Goal: Task Accomplishment & Management: Manage account settings

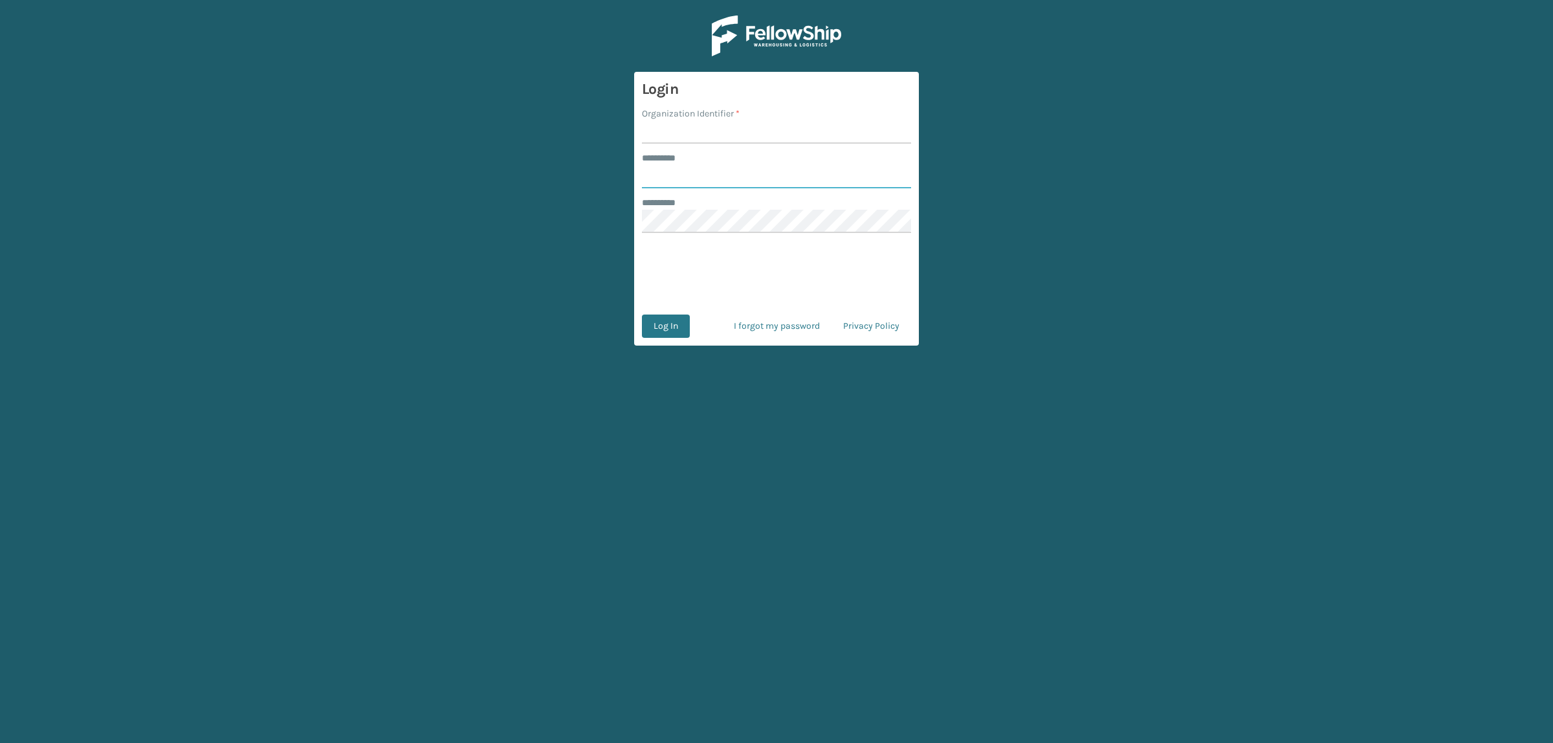
type input "**********"
click at [677, 135] on input "Organization Identifier *" at bounding box center [776, 131] width 269 height 23
type input "superadminorganization"
click at [675, 327] on button "Log In" at bounding box center [666, 325] width 48 height 23
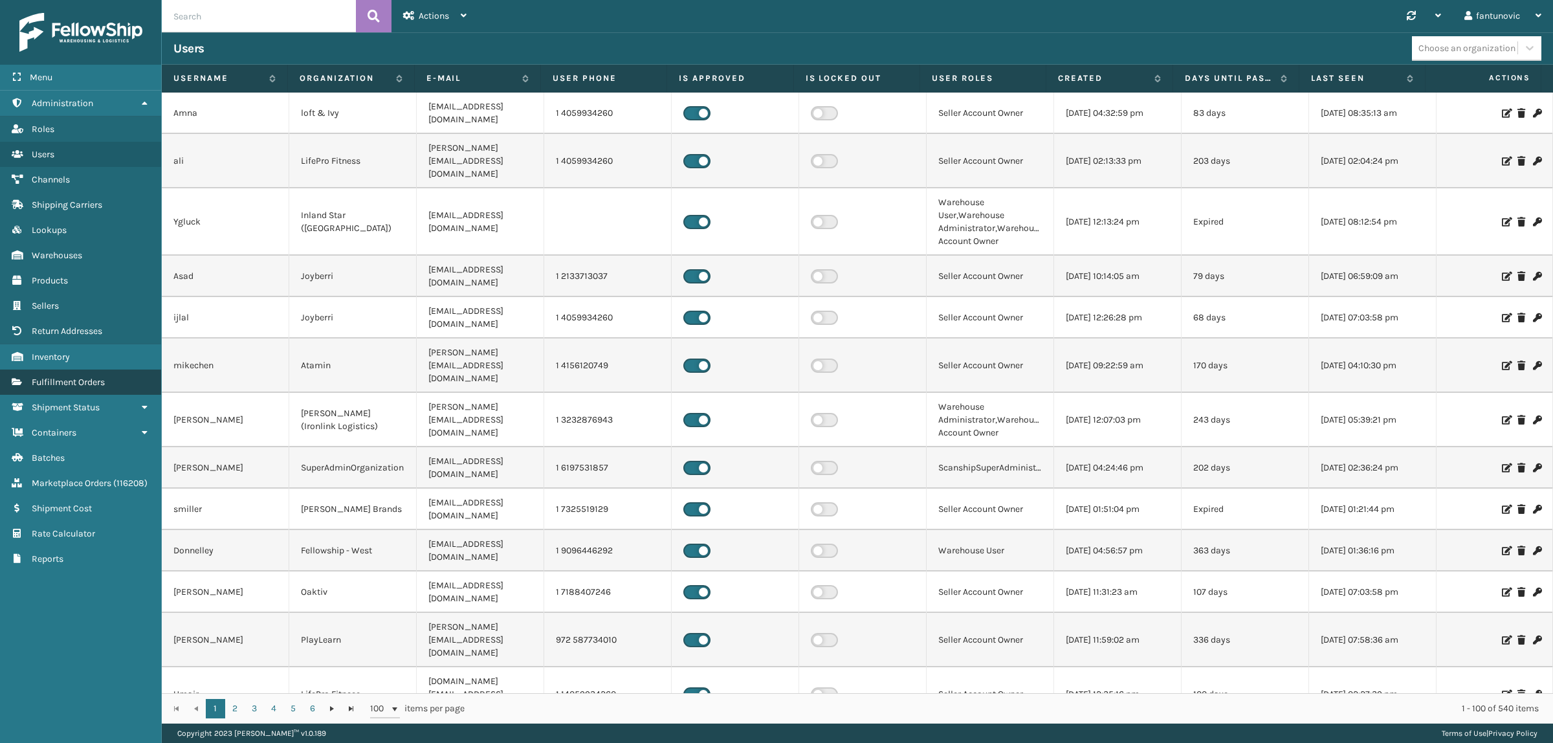
click at [82, 377] on span "Fulfillment Orders" at bounding box center [68, 382] width 73 height 11
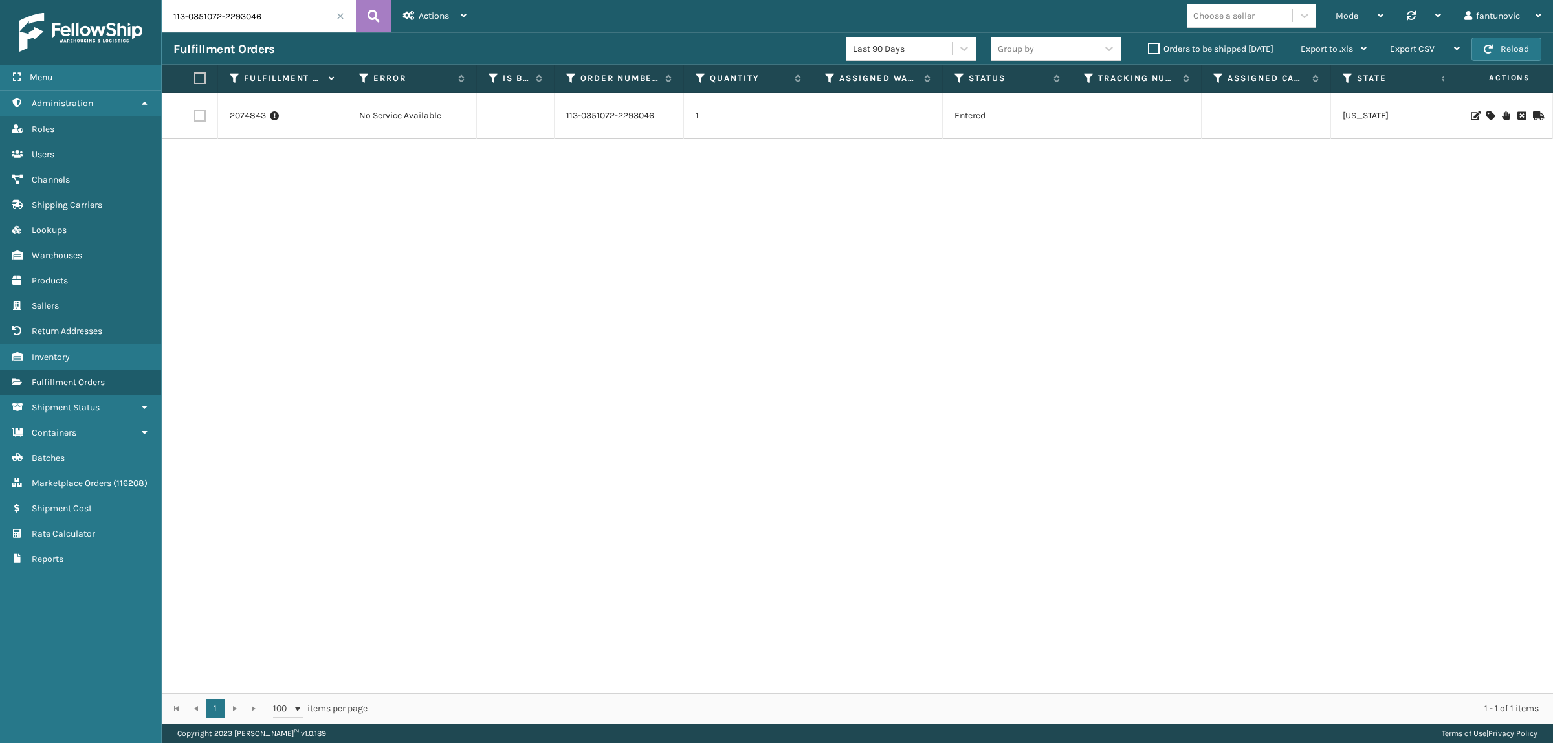
click at [340, 16] on span at bounding box center [340, 16] width 8 height 8
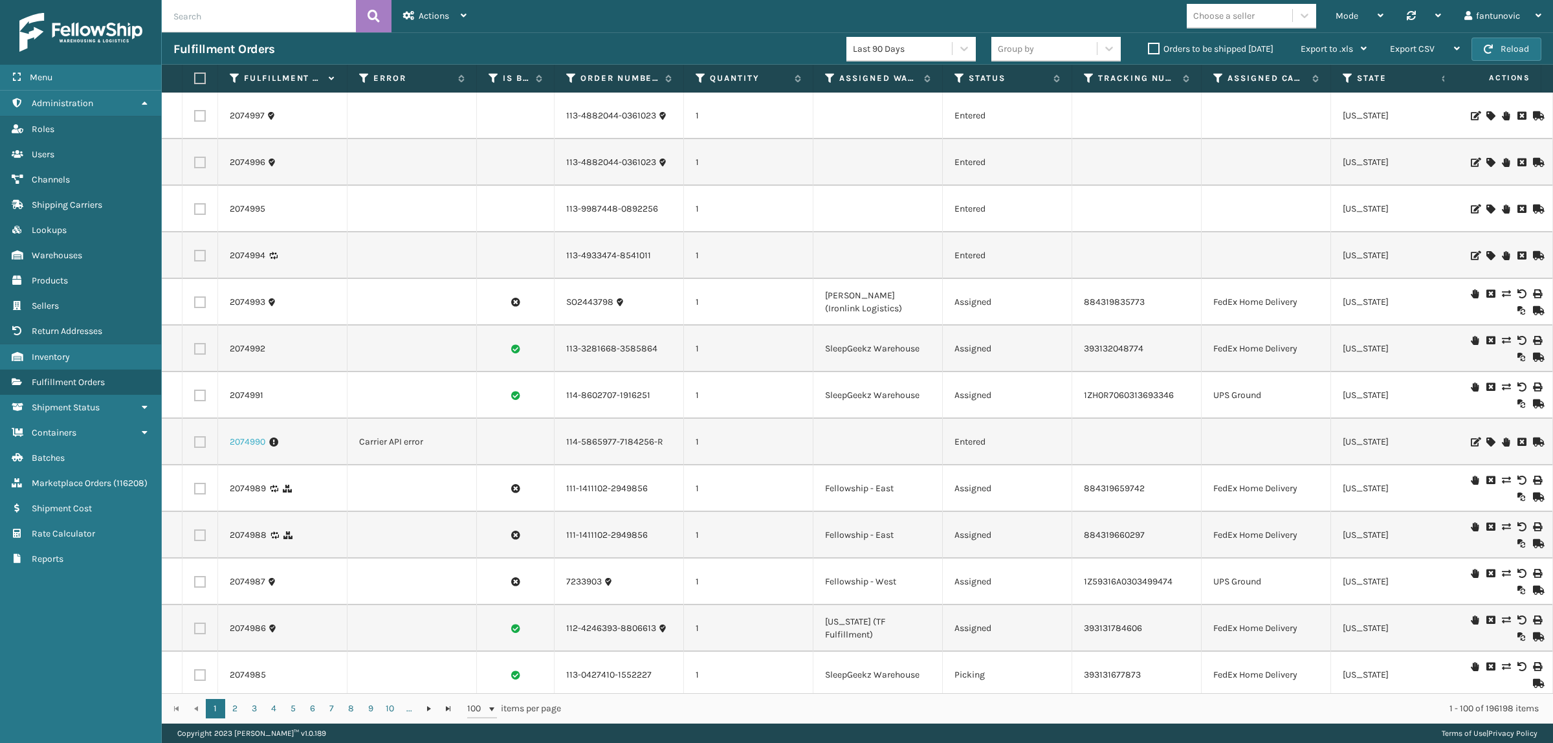
click at [235, 448] on link "2074990" at bounding box center [248, 441] width 36 height 13
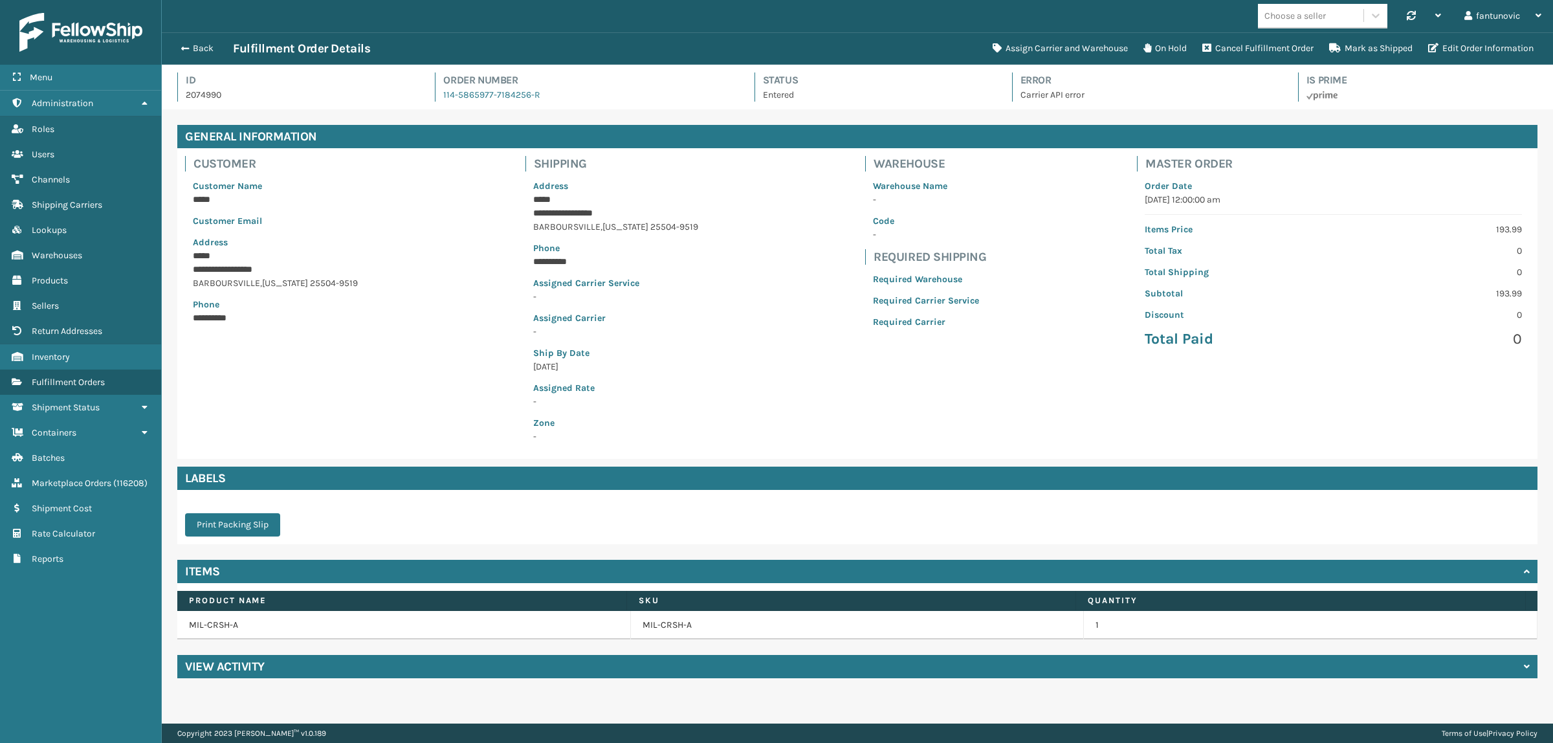
scroll to position [30, 1391]
click at [1059, 44] on button "Assign Carrier and Warehouse" at bounding box center [1060, 49] width 151 height 26
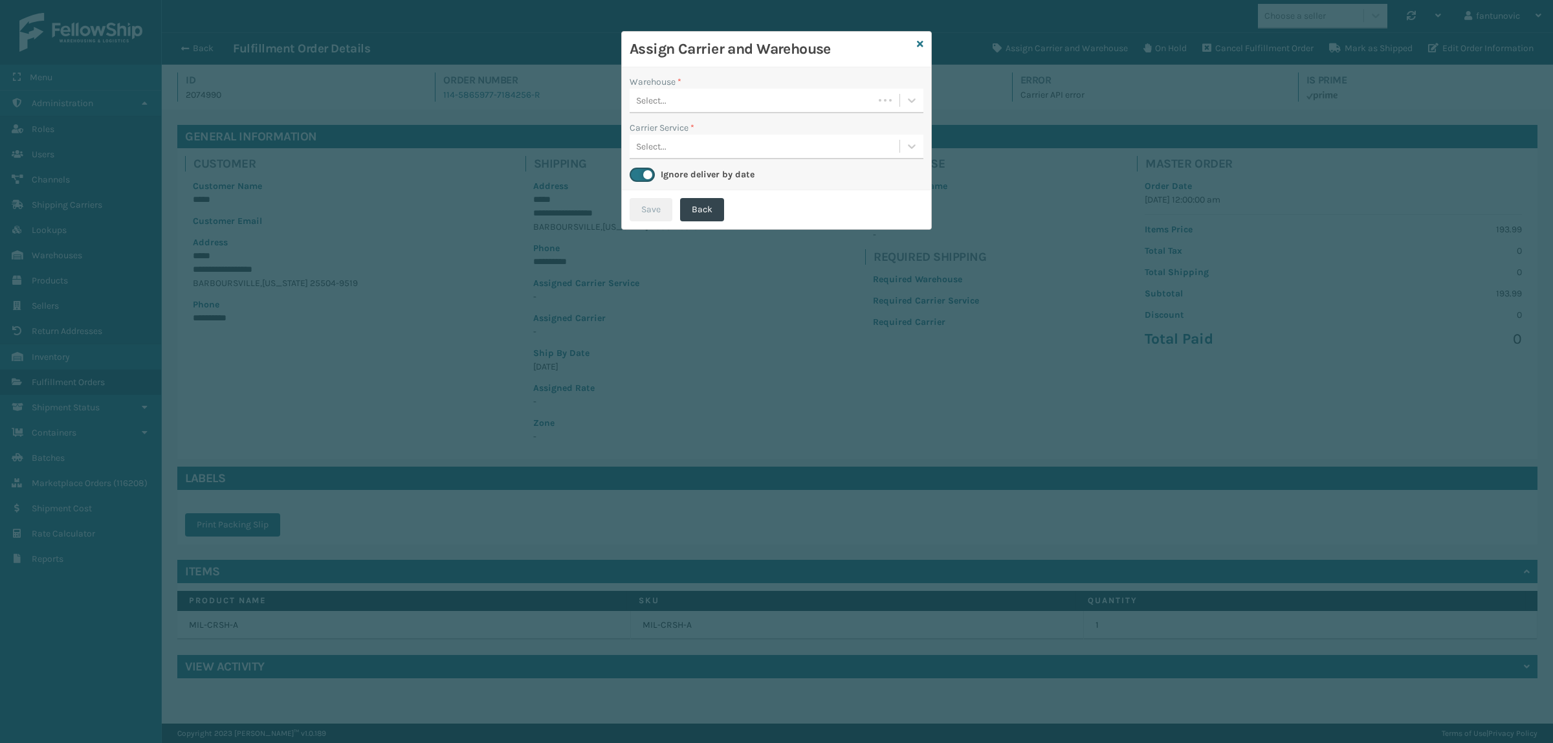
click at [739, 91] on div "Select..." at bounding box center [752, 100] width 244 height 21
click at [691, 135] on div "Fellowship - East" at bounding box center [777, 133] width 294 height 24
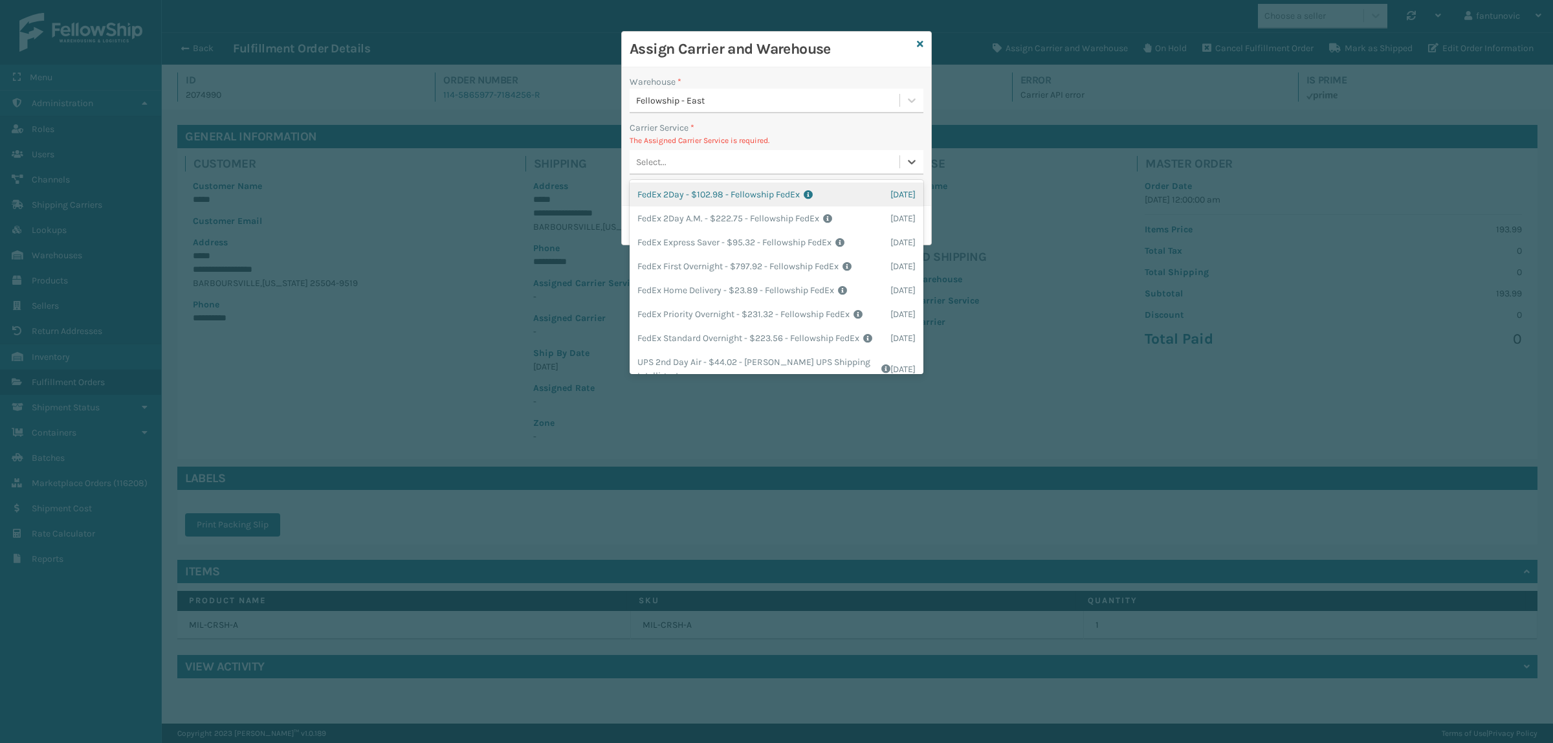
click at [685, 162] on div "Select..." at bounding box center [765, 161] width 270 height 21
click at [920, 43] on icon at bounding box center [920, 43] width 6 height 9
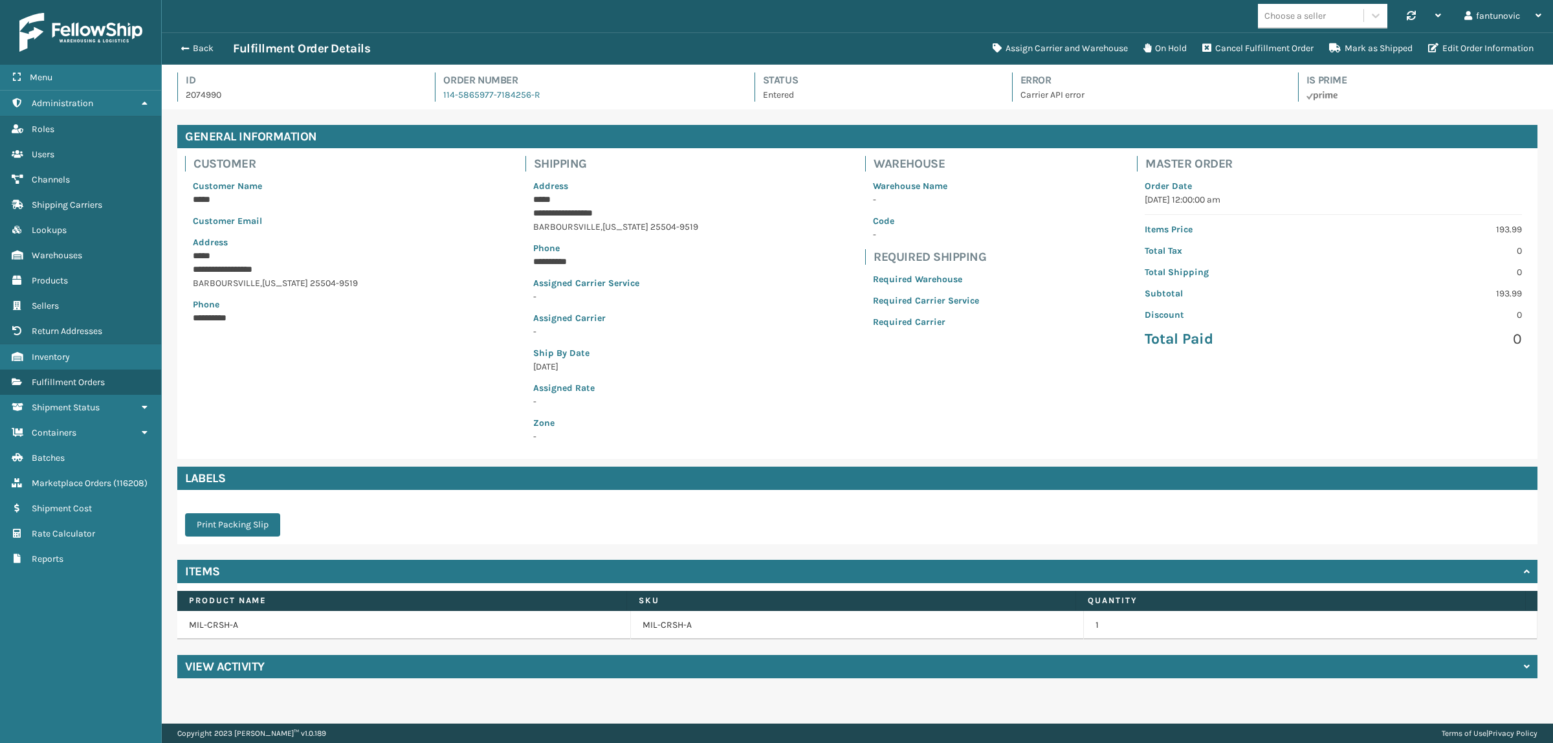
click at [391, 660] on div "View Activity" at bounding box center [857, 666] width 1360 height 23
drag, startPoint x: 193, startPoint y: 98, endPoint x: 168, endPoint y: 98, distance: 24.6
click at [168, 98] on div "Id 2074990 Order Number 114-5865977-7184256-R Status Entered Error Carrier API …" at bounding box center [857, 87] width 1391 height 45
copy p "2074990"
click at [1049, 41] on button "Assign Carrier and Warehouse" at bounding box center [1060, 49] width 151 height 26
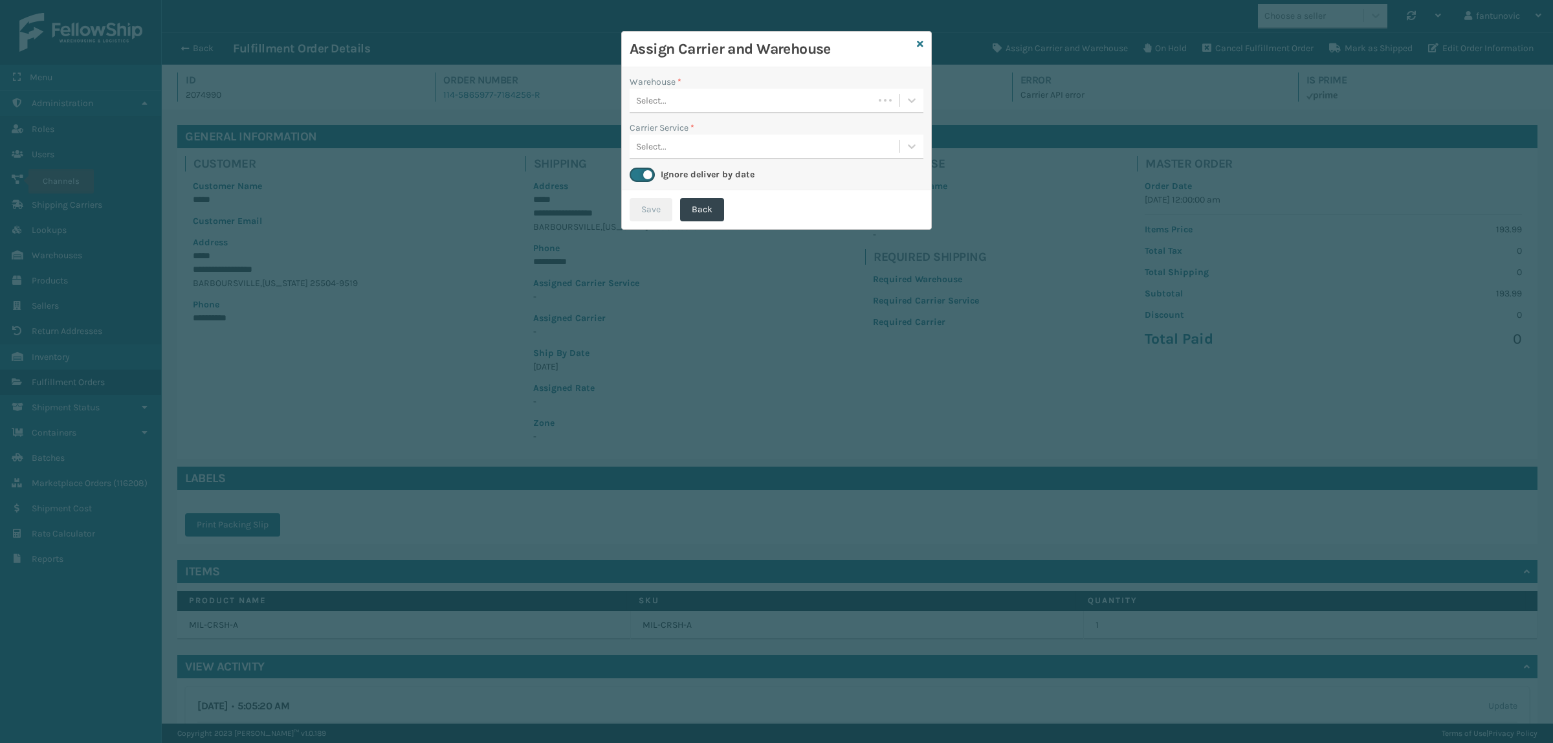
click at [697, 113] on div "Select..." at bounding box center [777, 101] width 294 height 25
click at [706, 157] on div "SleepGeekz Warehouse" at bounding box center [777, 157] width 294 height 24
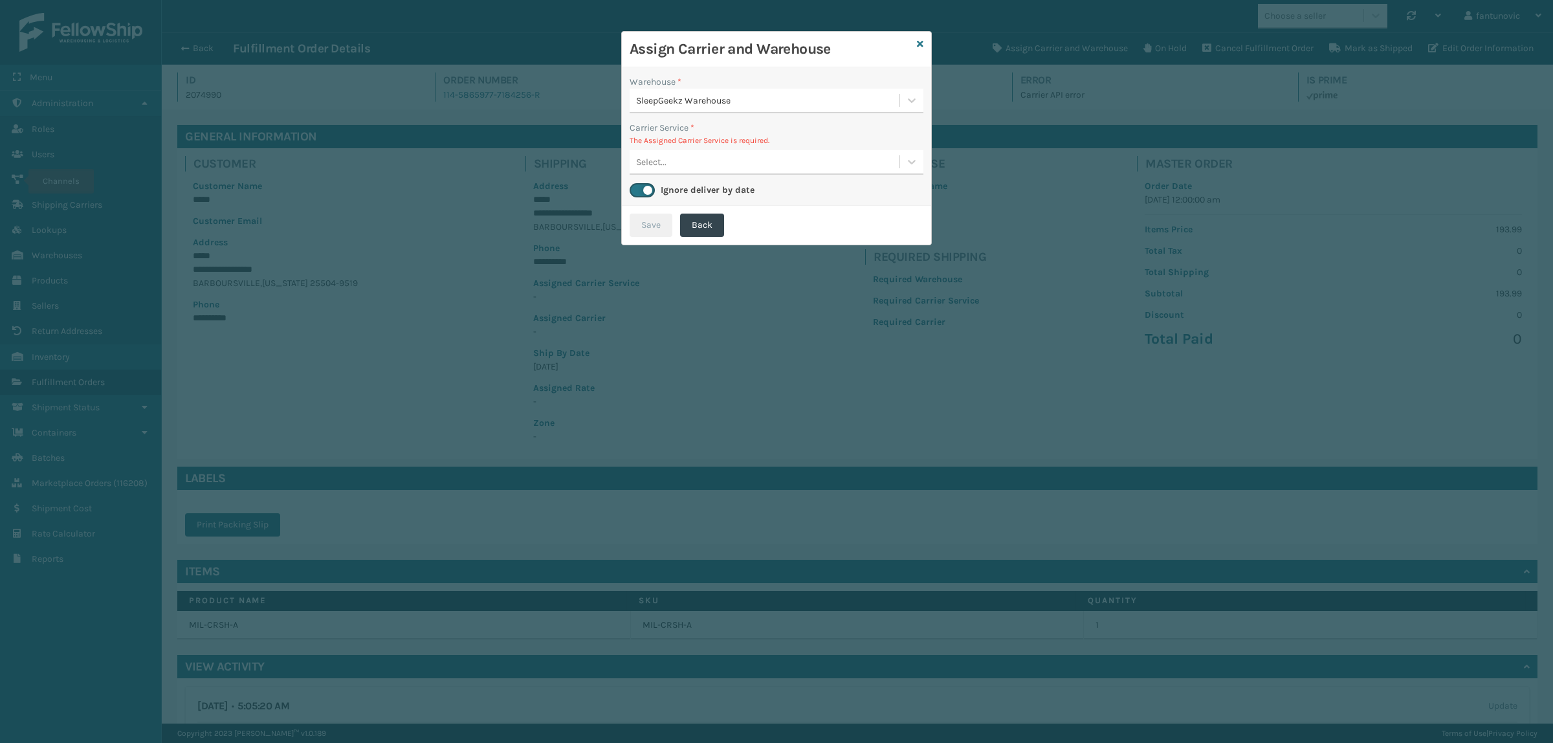
click at [699, 173] on div "Select..." at bounding box center [777, 162] width 294 height 25
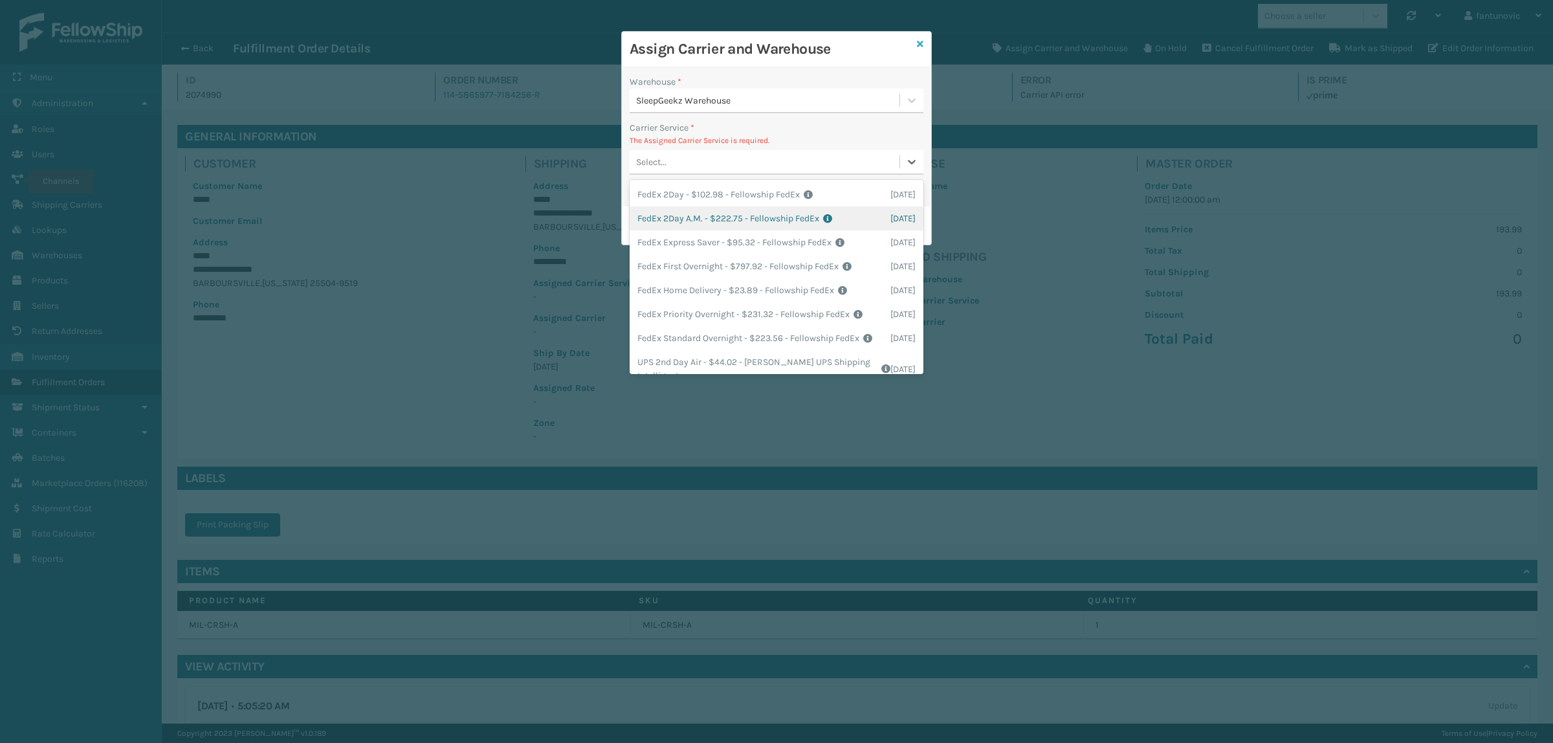
click at [919, 44] on icon at bounding box center [920, 43] width 6 height 9
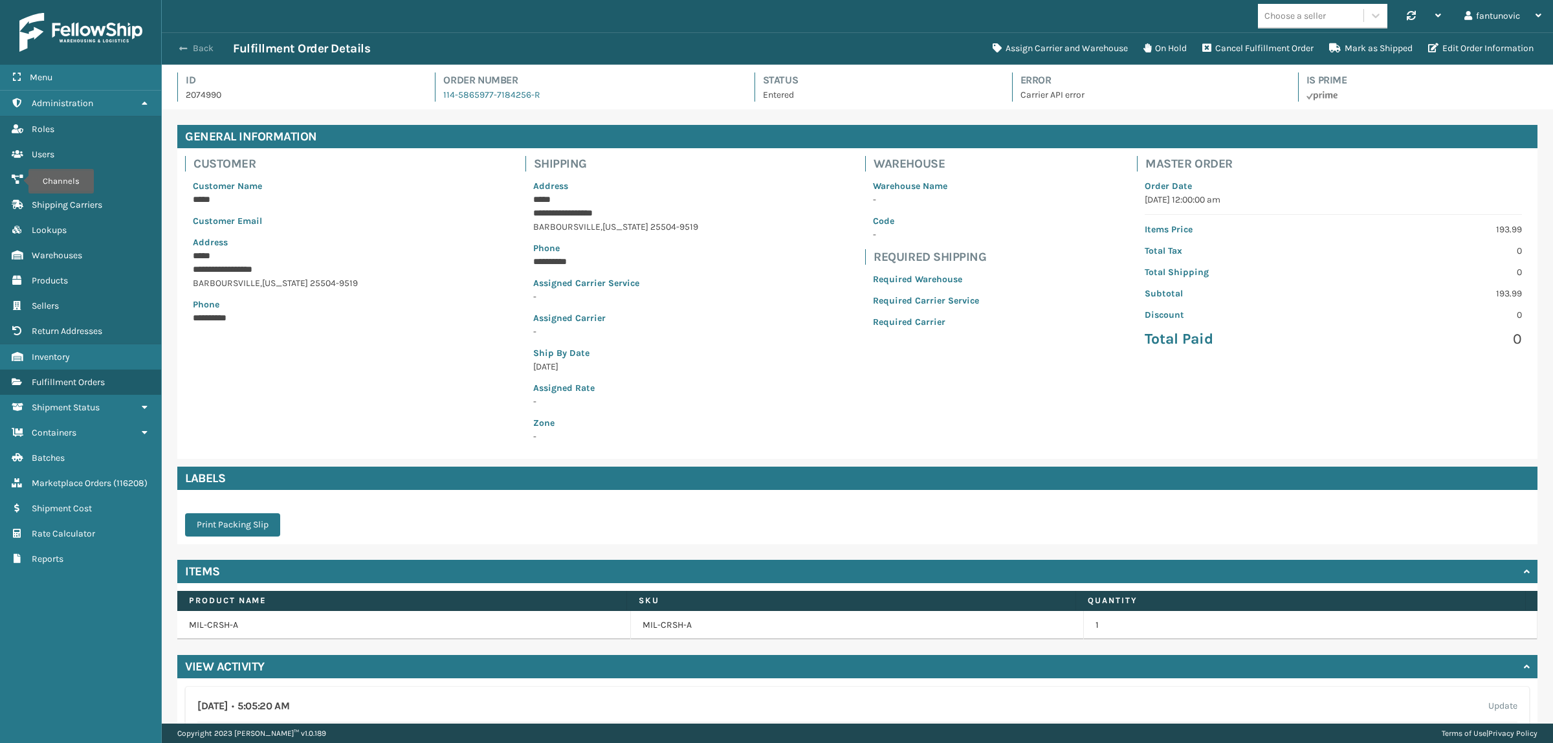
click at [195, 49] on button "Back" at bounding box center [203, 49] width 60 height 12
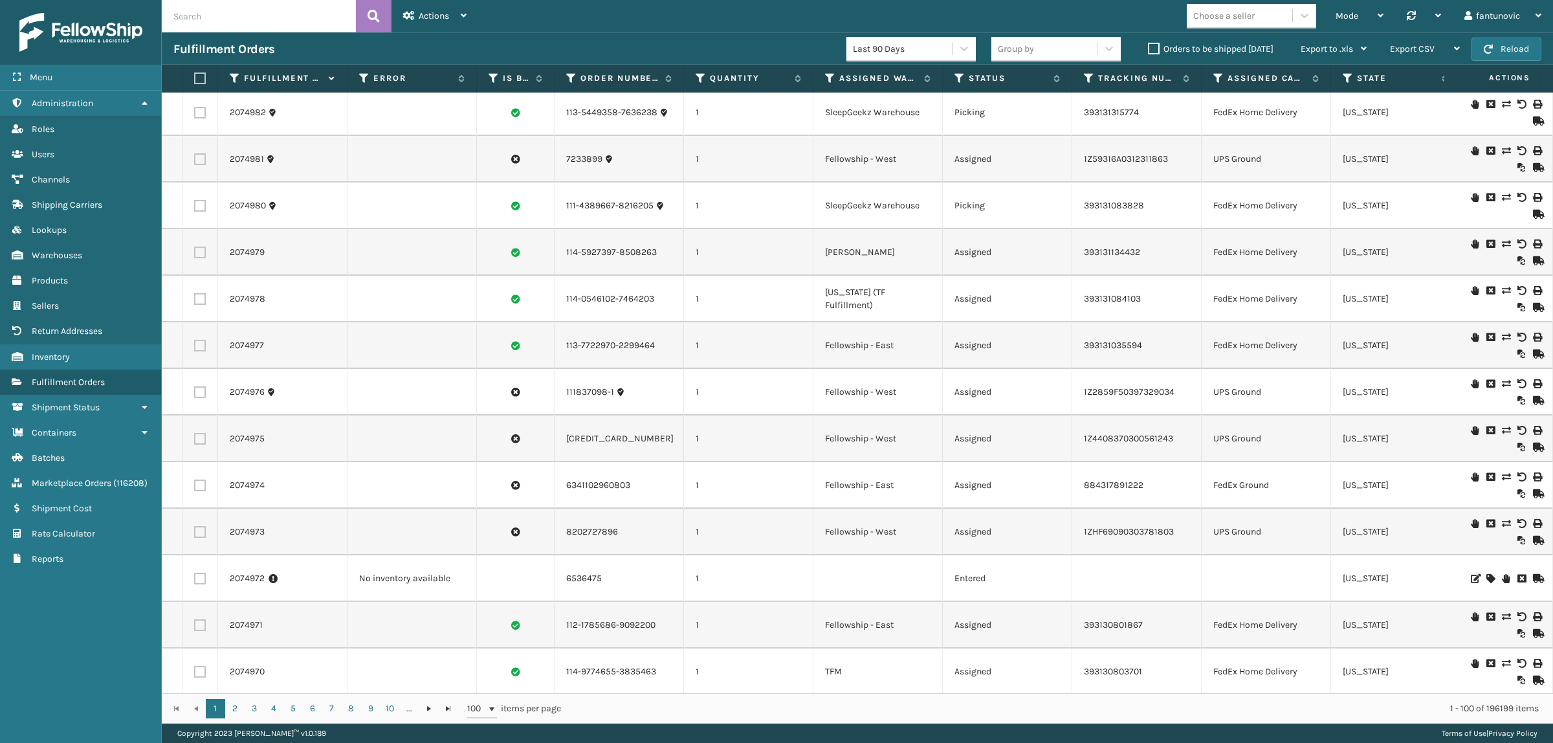
scroll to position [809, 0]
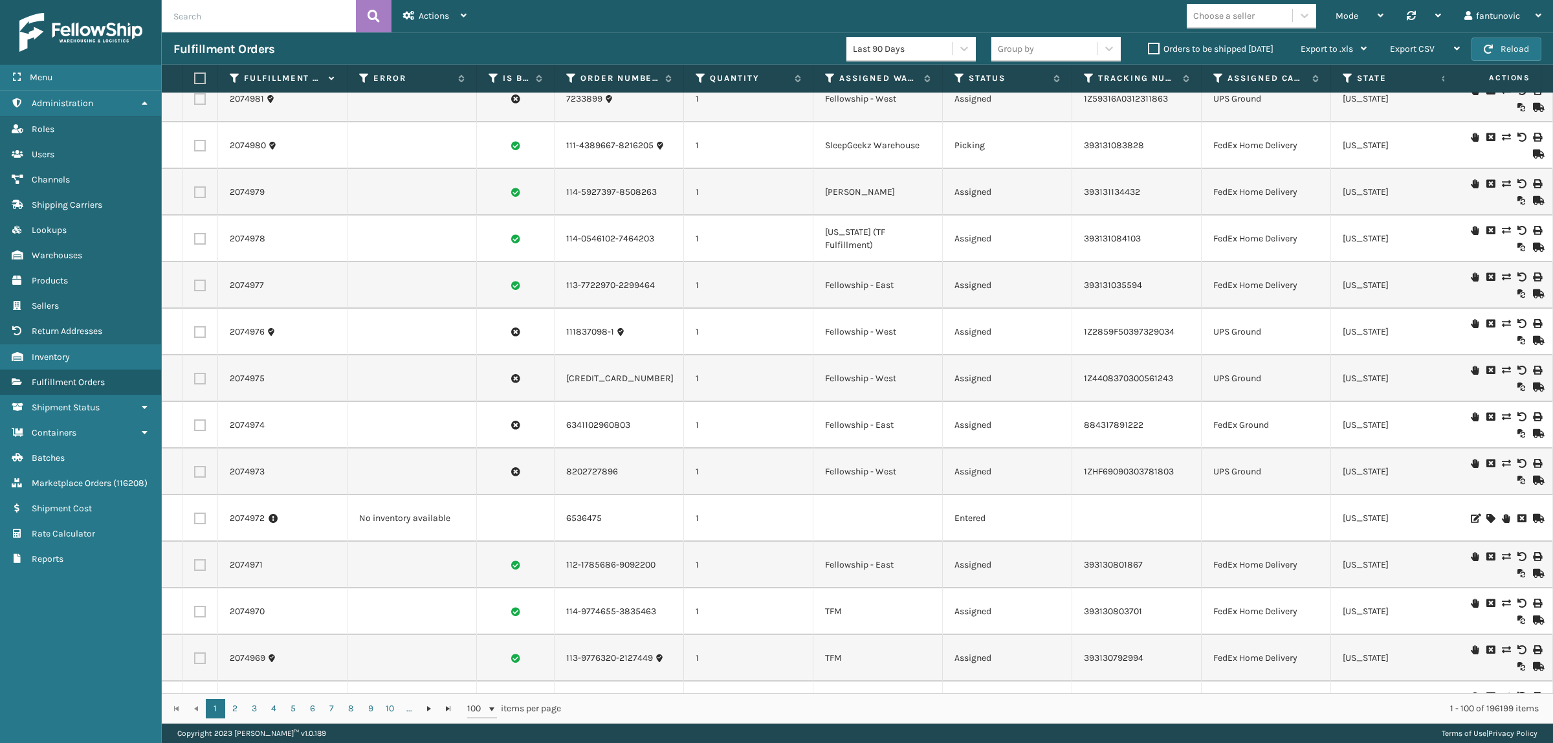
click at [1379, 523] on icon at bounding box center [1490, 518] width 8 height 9
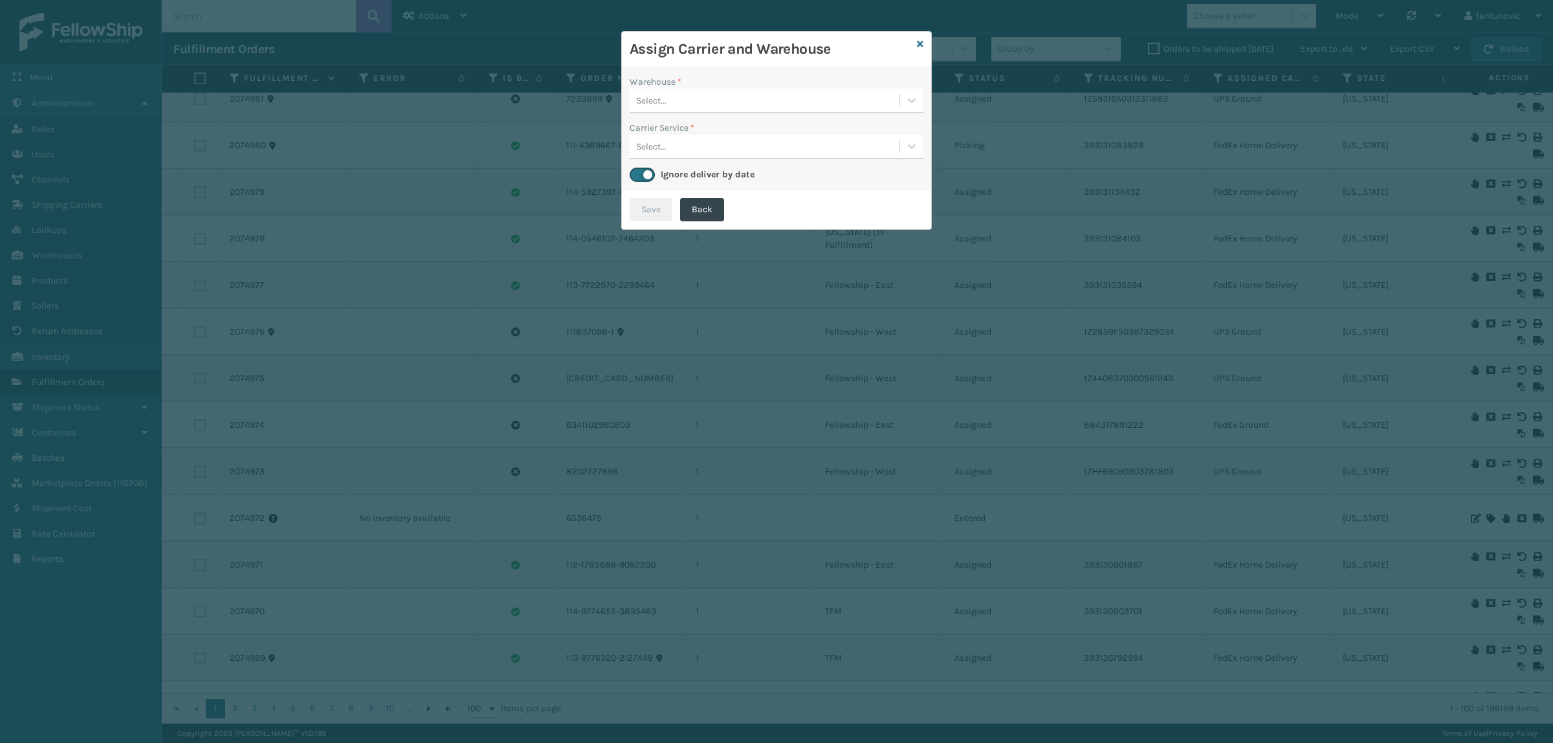
click at [791, 104] on div "Select..." at bounding box center [765, 100] width 270 height 21
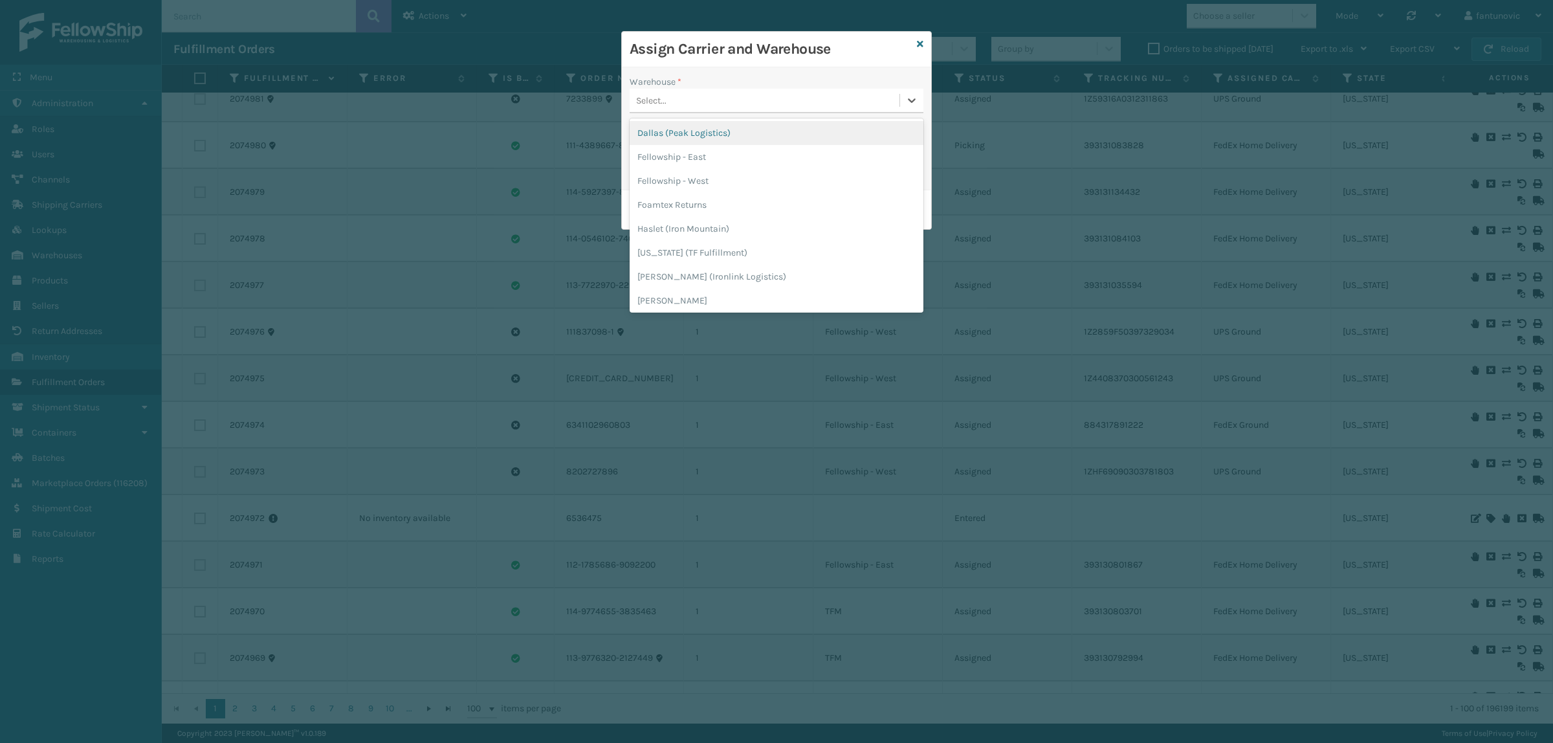
click at [729, 63] on div "Assign Carrier and Warehouse" at bounding box center [776, 50] width 309 height 36
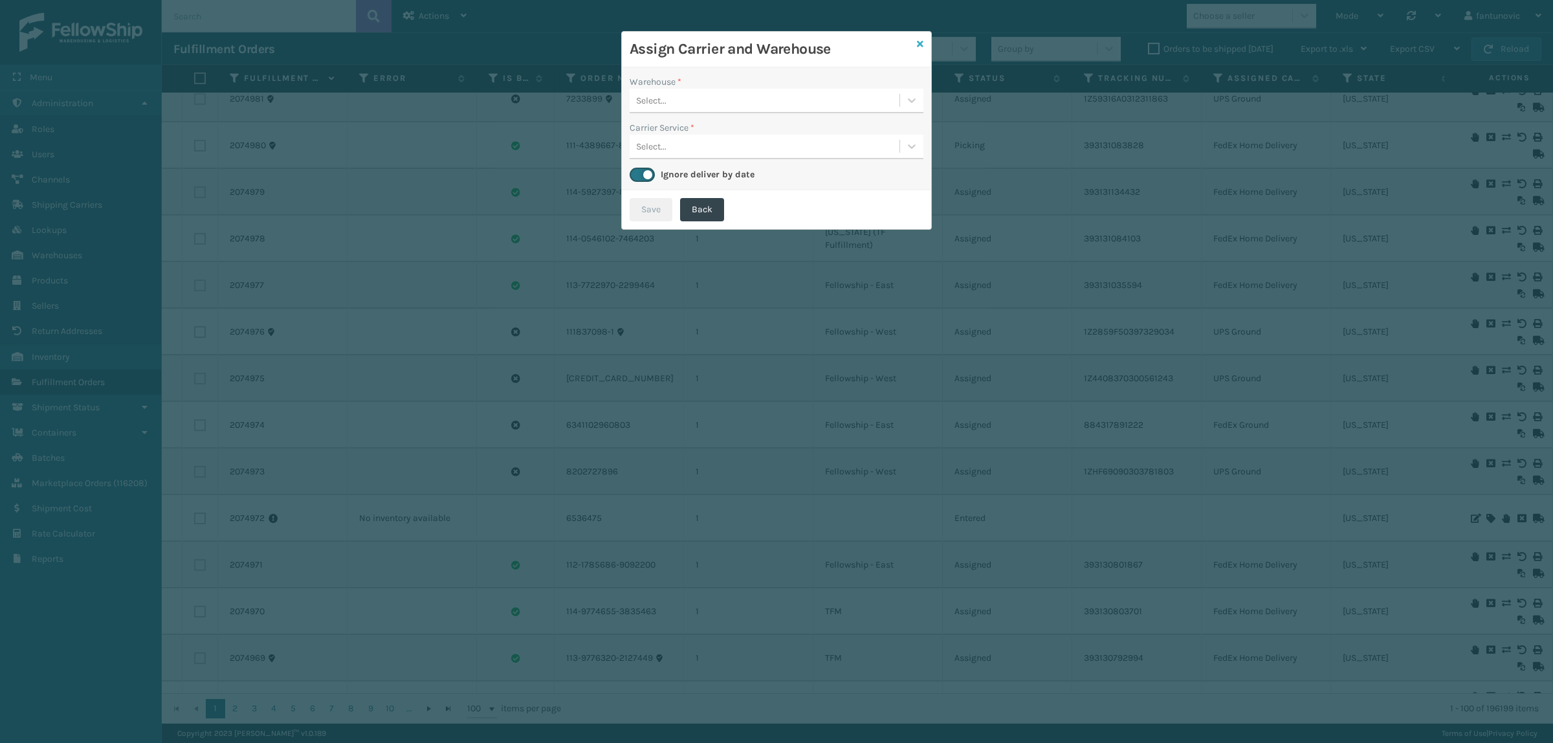
drag, startPoint x: 922, startPoint y: 44, endPoint x: 377, endPoint y: 562, distance: 751.5
click at [922, 43] on icon at bounding box center [920, 43] width 6 height 9
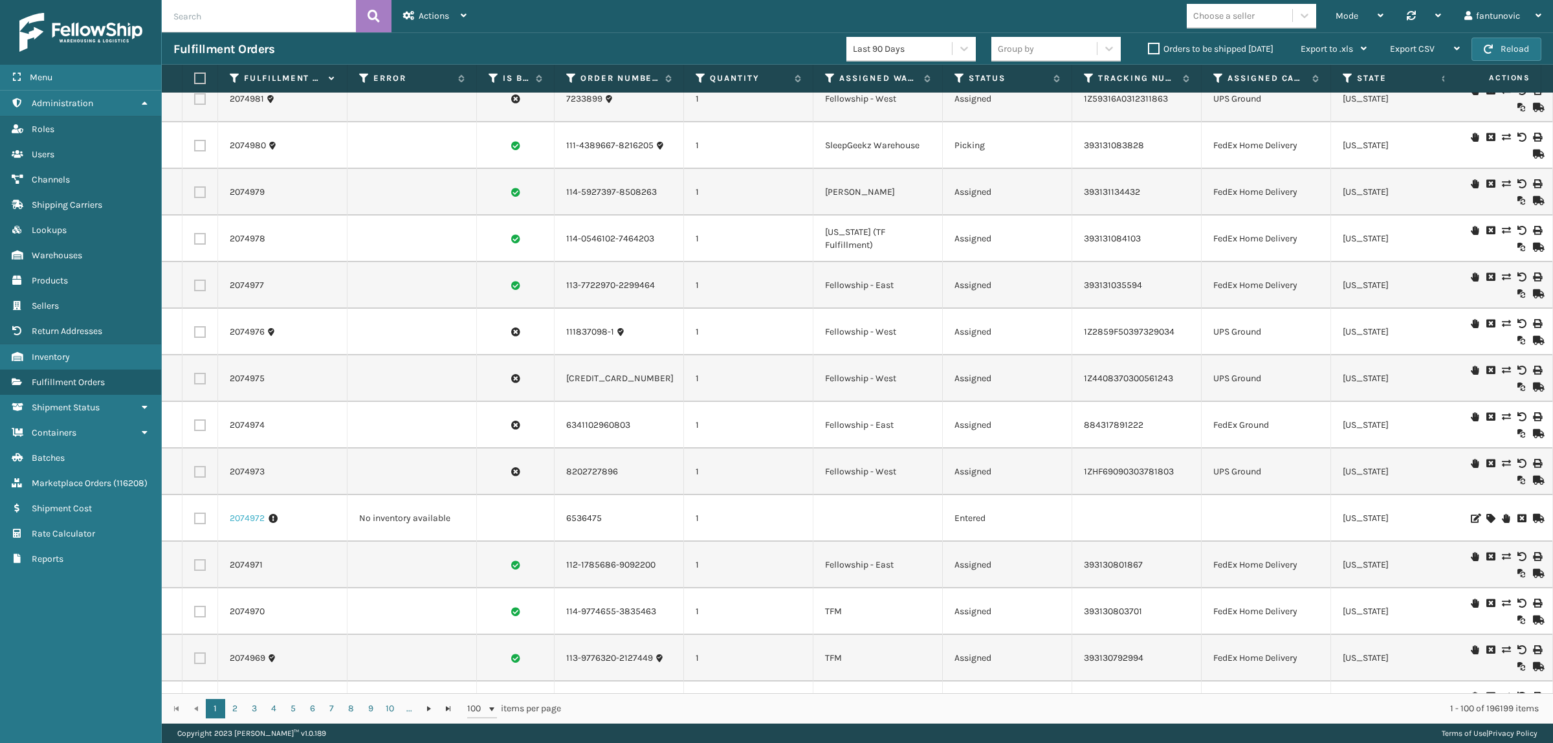
click at [244, 525] on link "2074972" at bounding box center [247, 518] width 35 height 13
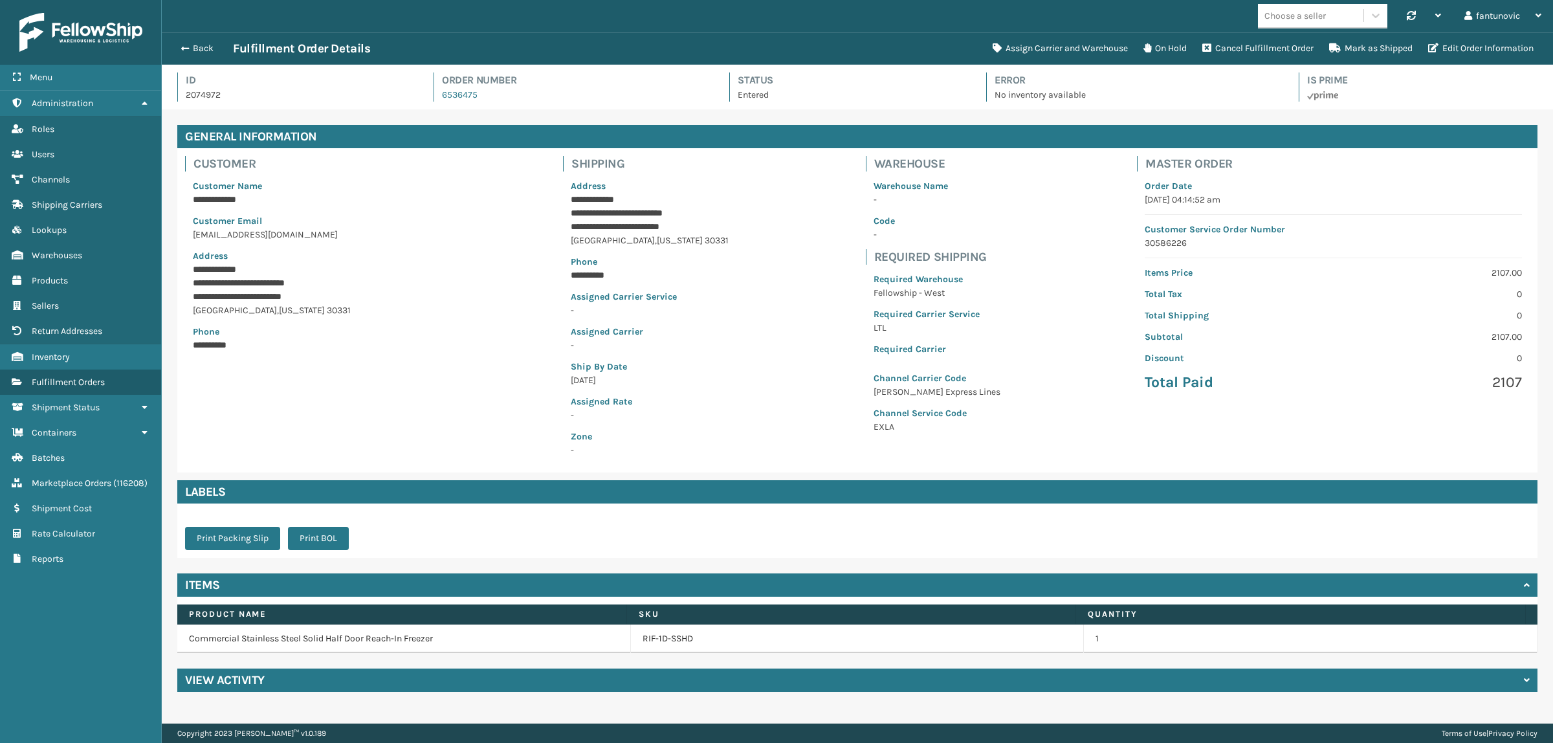
scroll to position [30, 1391]
click at [668, 641] on link "RIF-1D-SSHD" at bounding box center [667, 638] width 50 height 13
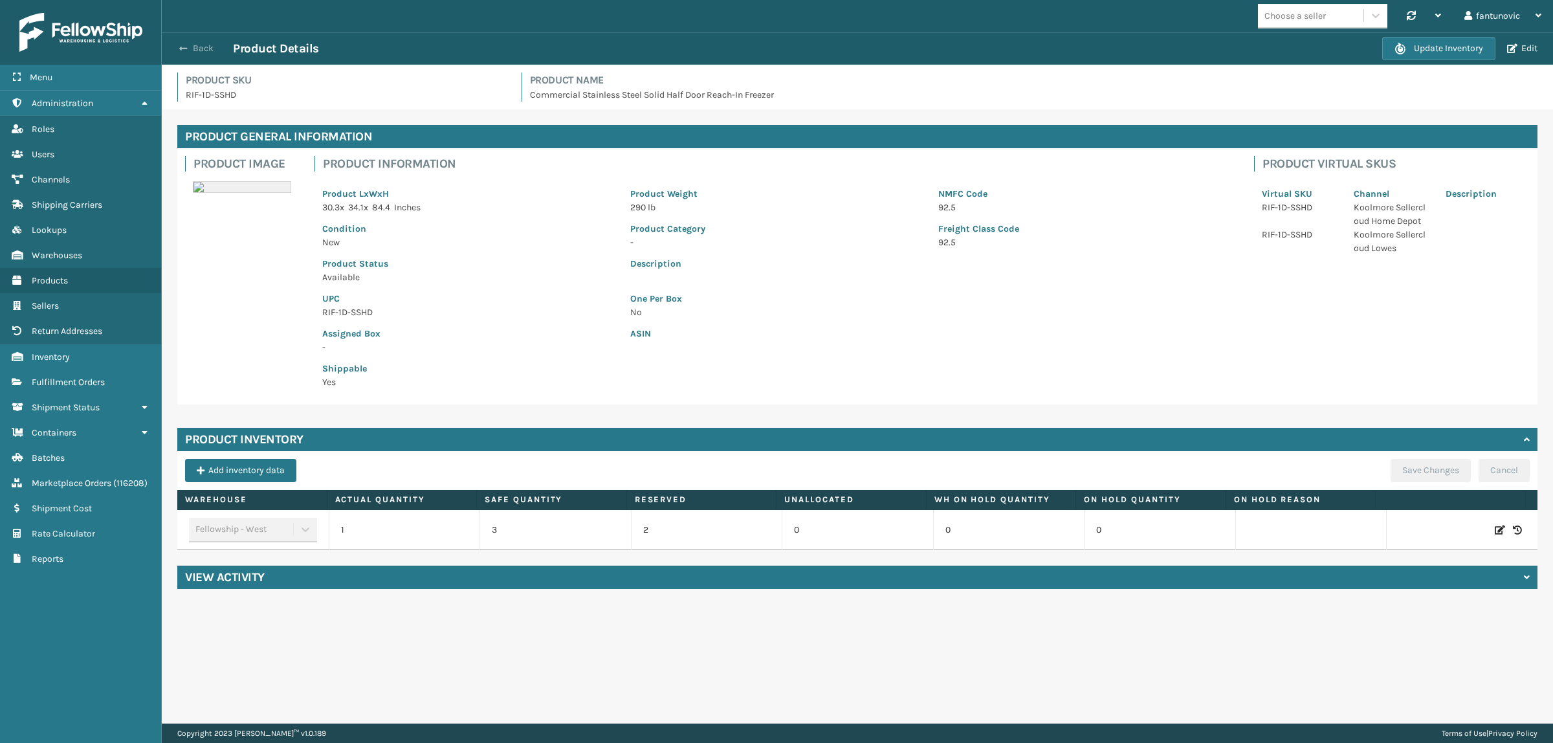
click at [186, 52] on span "button" at bounding box center [183, 48] width 8 height 9
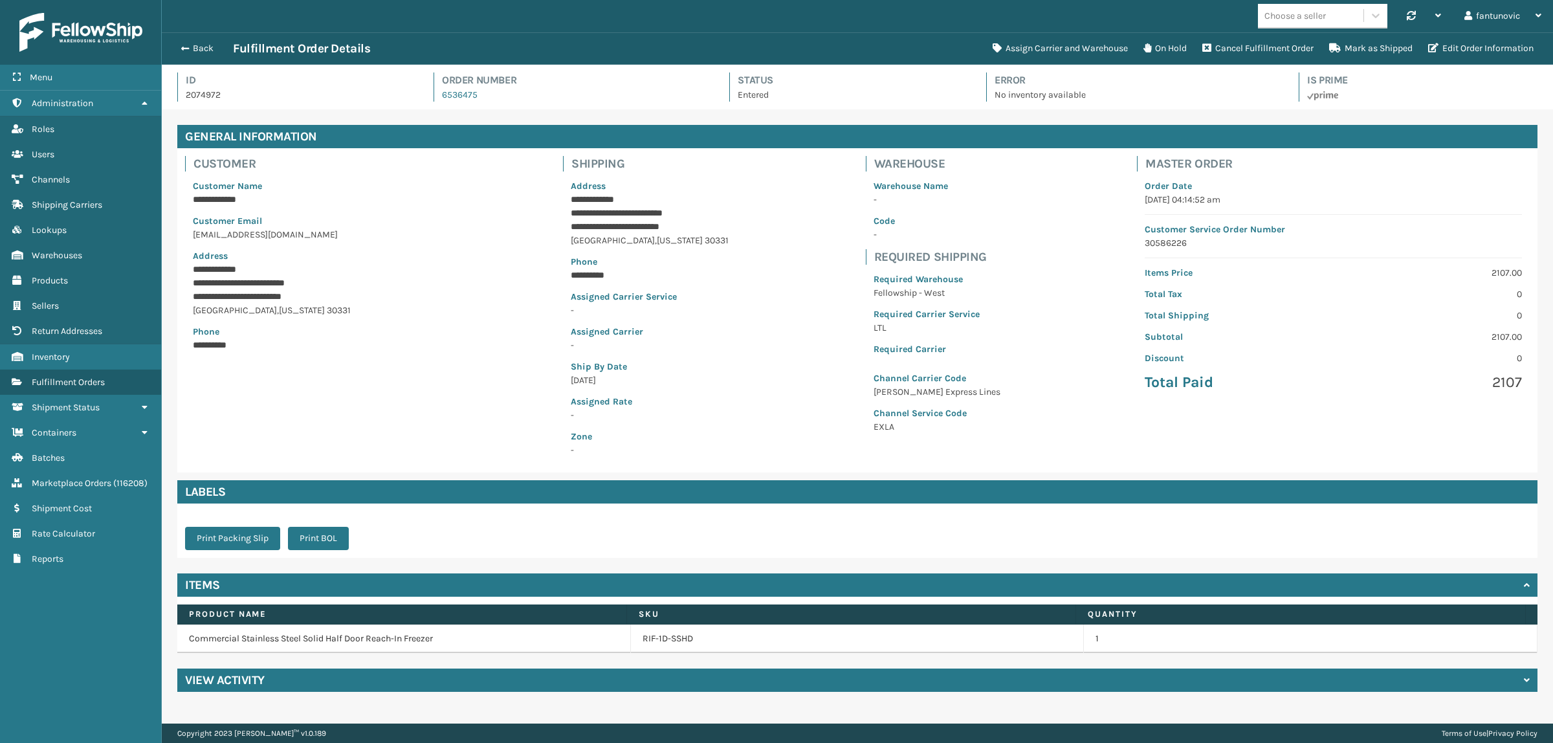
scroll to position [30, 1391]
click at [1379, 50] on button "Edit Order Information" at bounding box center [1480, 49] width 121 height 26
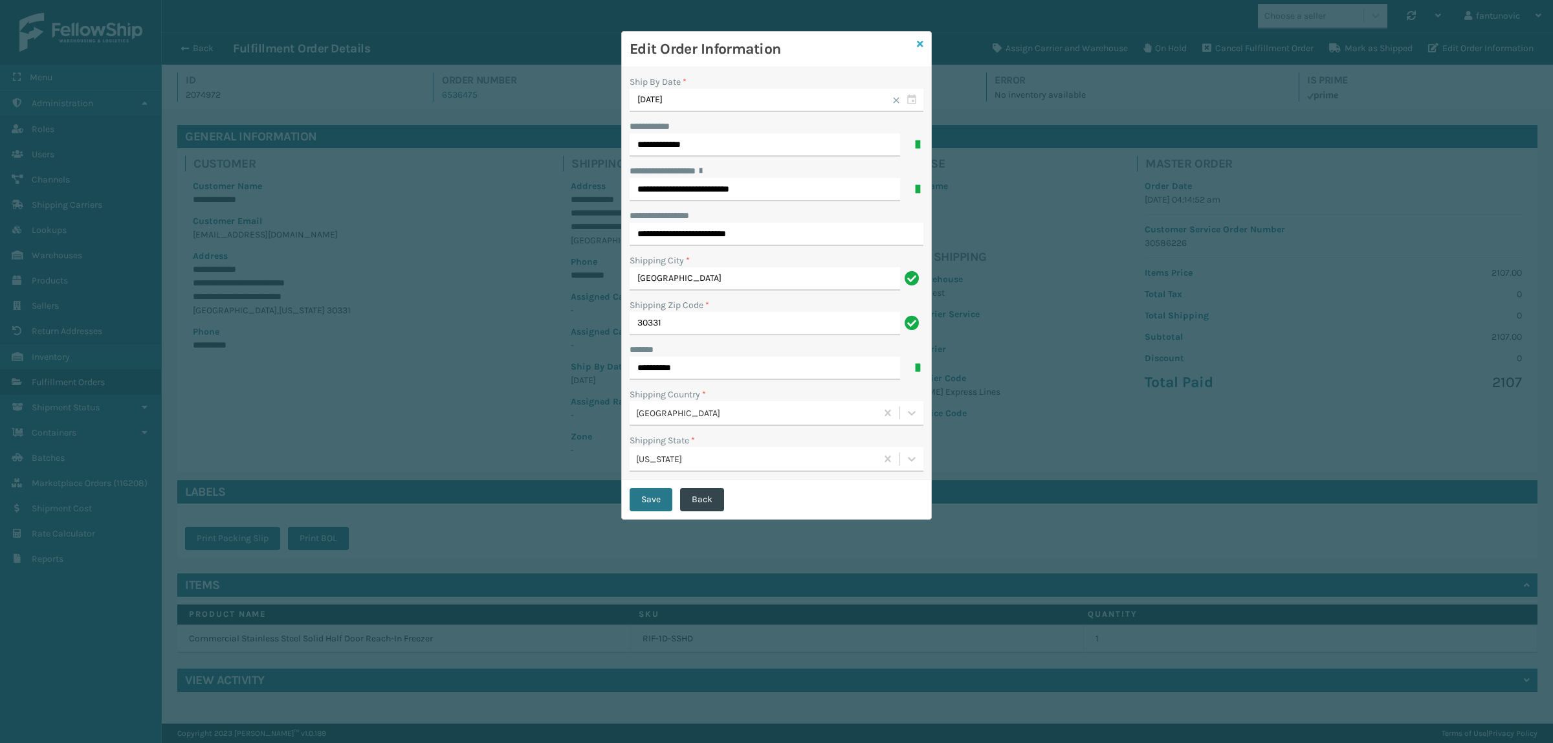
click at [922, 41] on icon at bounding box center [920, 43] width 6 height 9
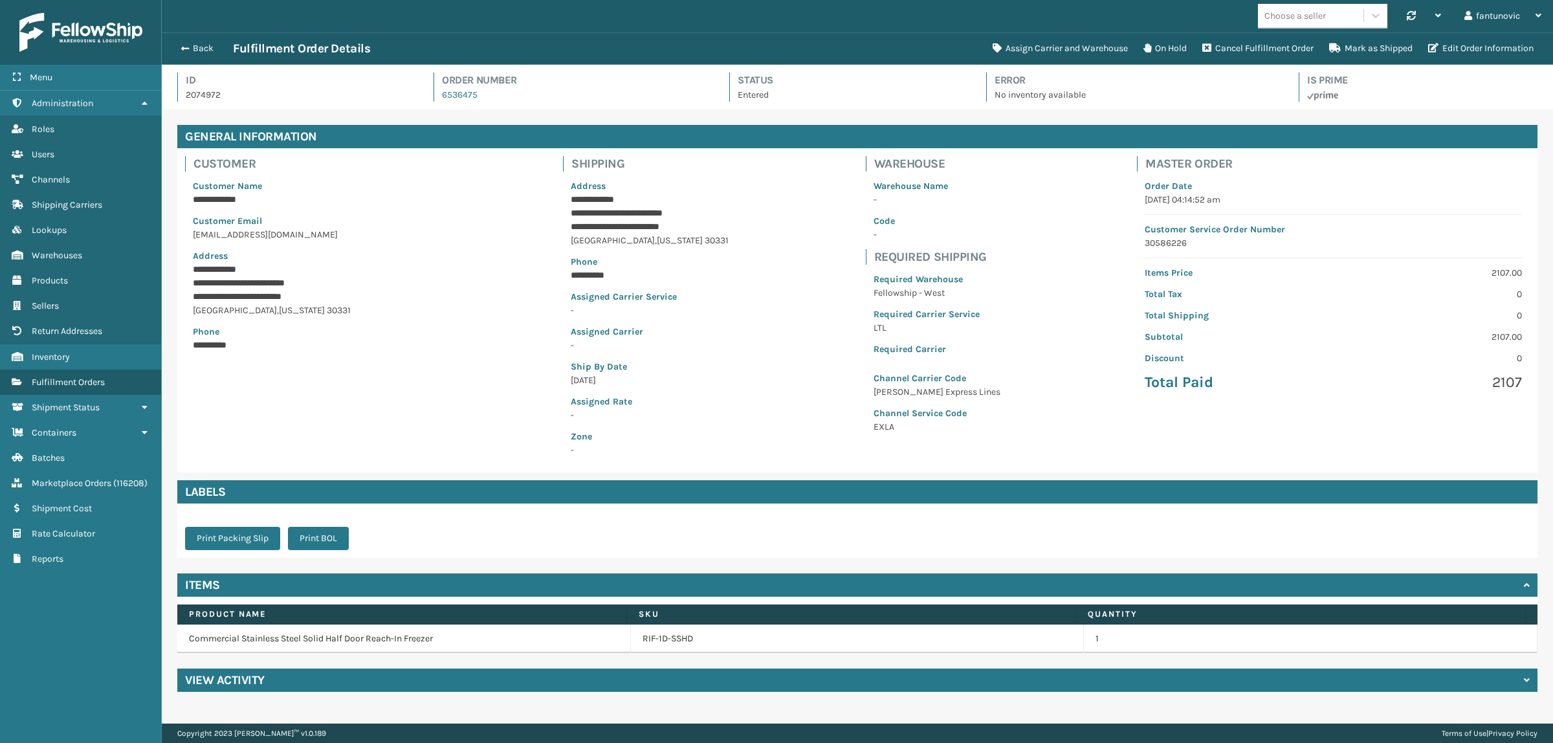
click at [175, 39] on div "Back Fulfillment Order Details Assign Carrier and Warehouse On Hold Cancel Fulf…" at bounding box center [857, 48] width 1391 height 32
click at [183, 45] on span "button" at bounding box center [183, 48] width 8 height 9
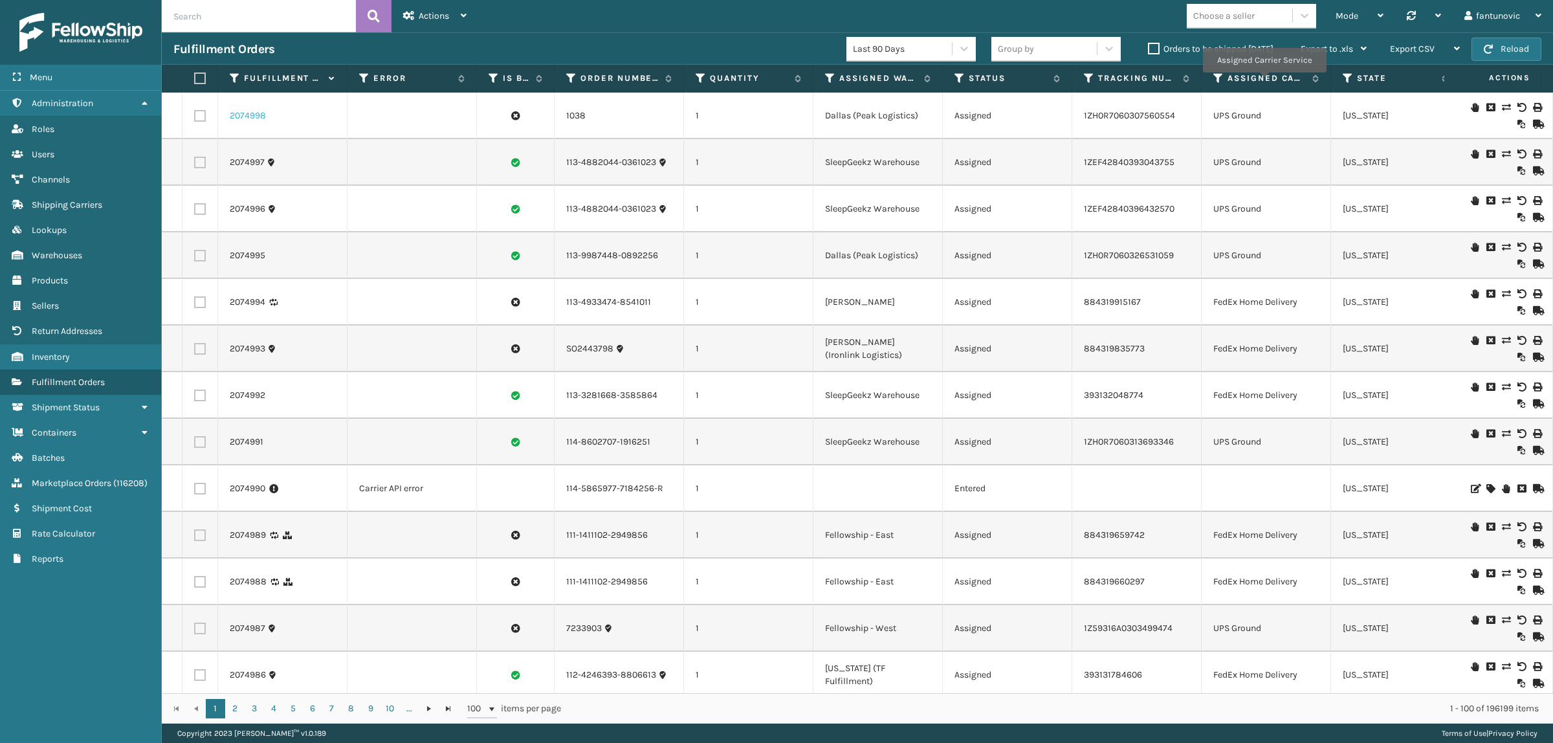
click at [239, 113] on link "2074998" at bounding box center [248, 115] width 36 height 13
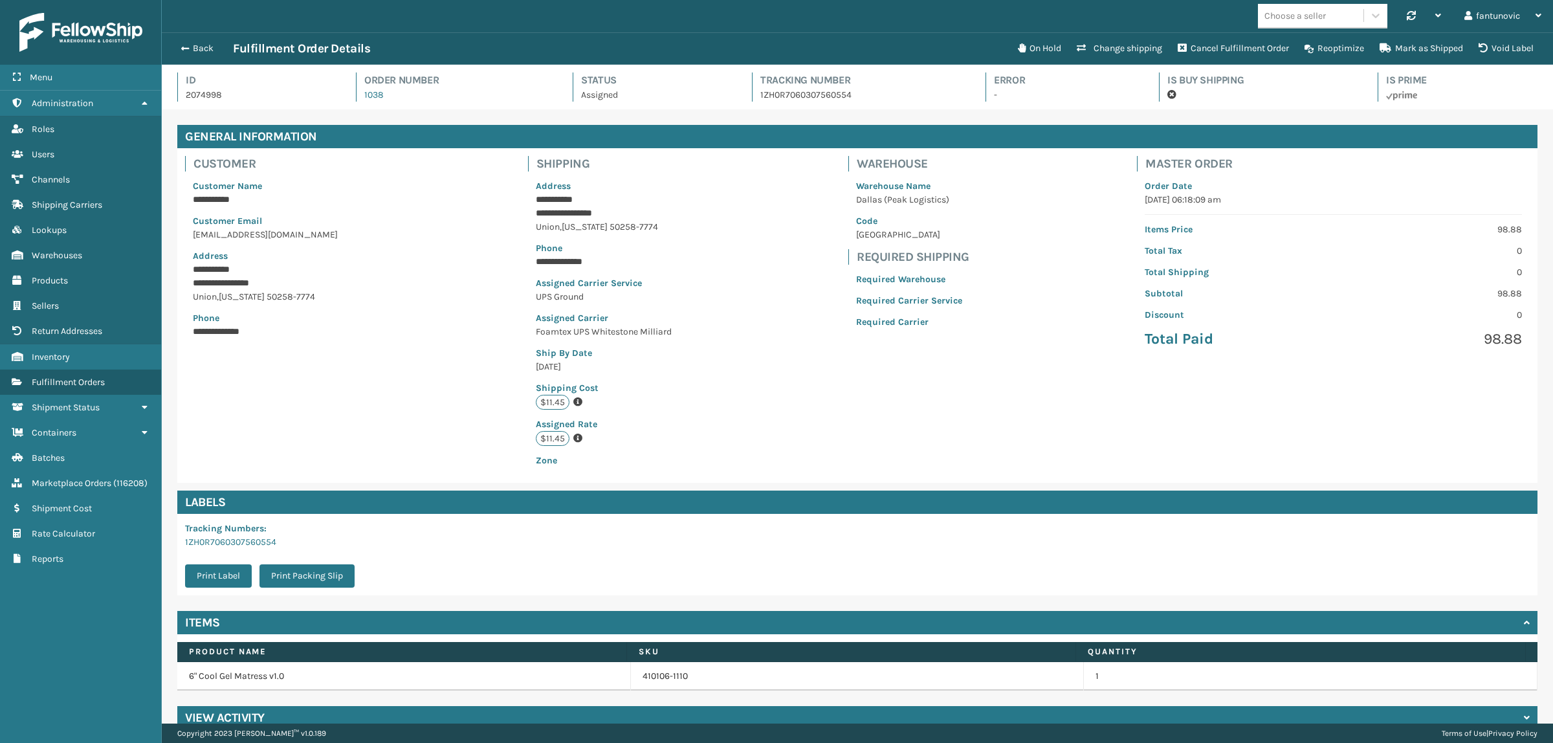
scroll to position [30, 1391]
click at [192, 43] on button "Back" at bounding box center [203, 49] width 60 height 12
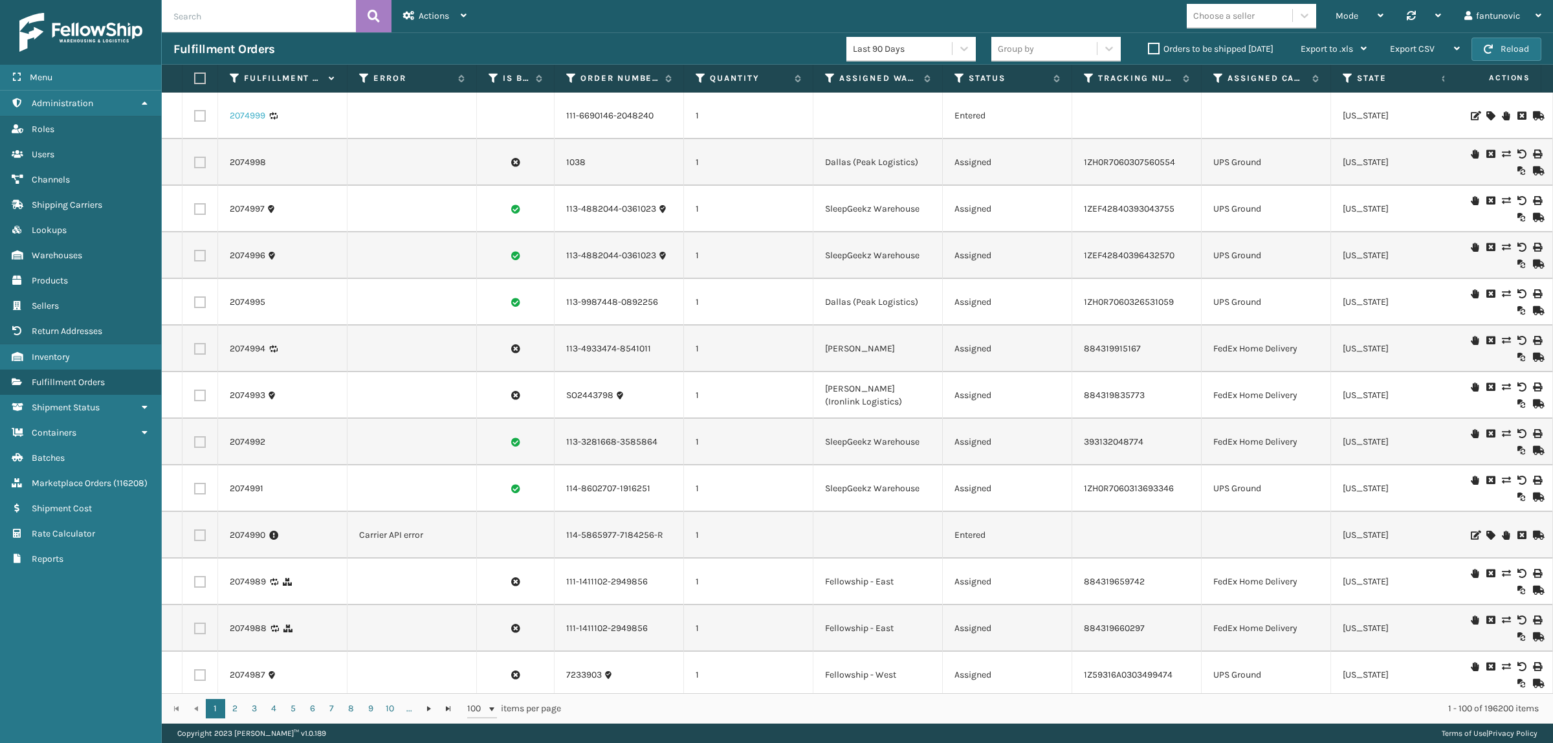
click at [259, 118] on link "2074999" at bounding box center [248, 115] width 36 height 13
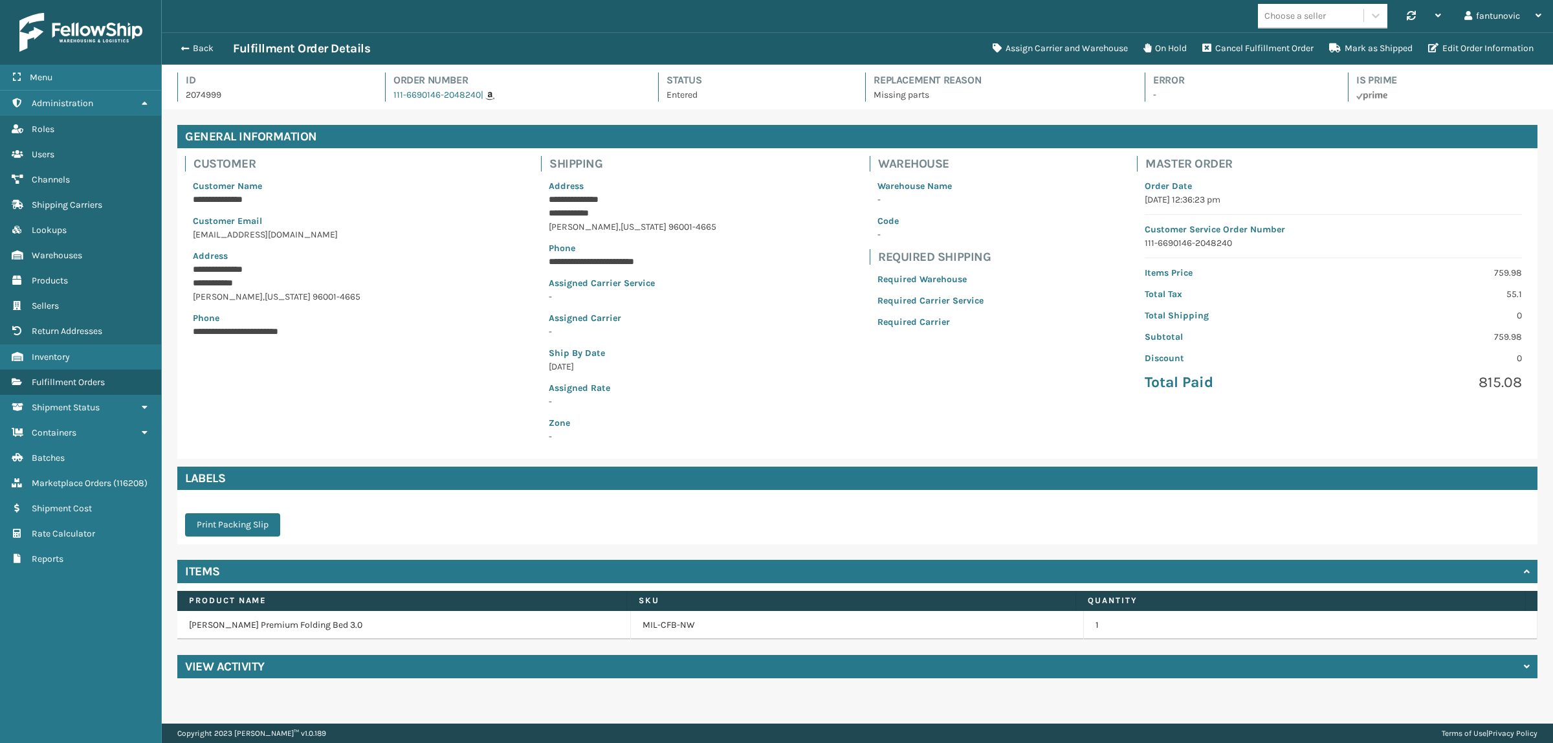
scroll to position [30, 1391]
click at [483, 651] on div "**********" at bounding box center [857, 401] width 1391 height 584
click at [774, 660] on div "View Activity" at bounding box center [857, 666] width 1360 height 23
click at [191, 47] on button "Back" at bounding box center [203, 49] width 60 height 12
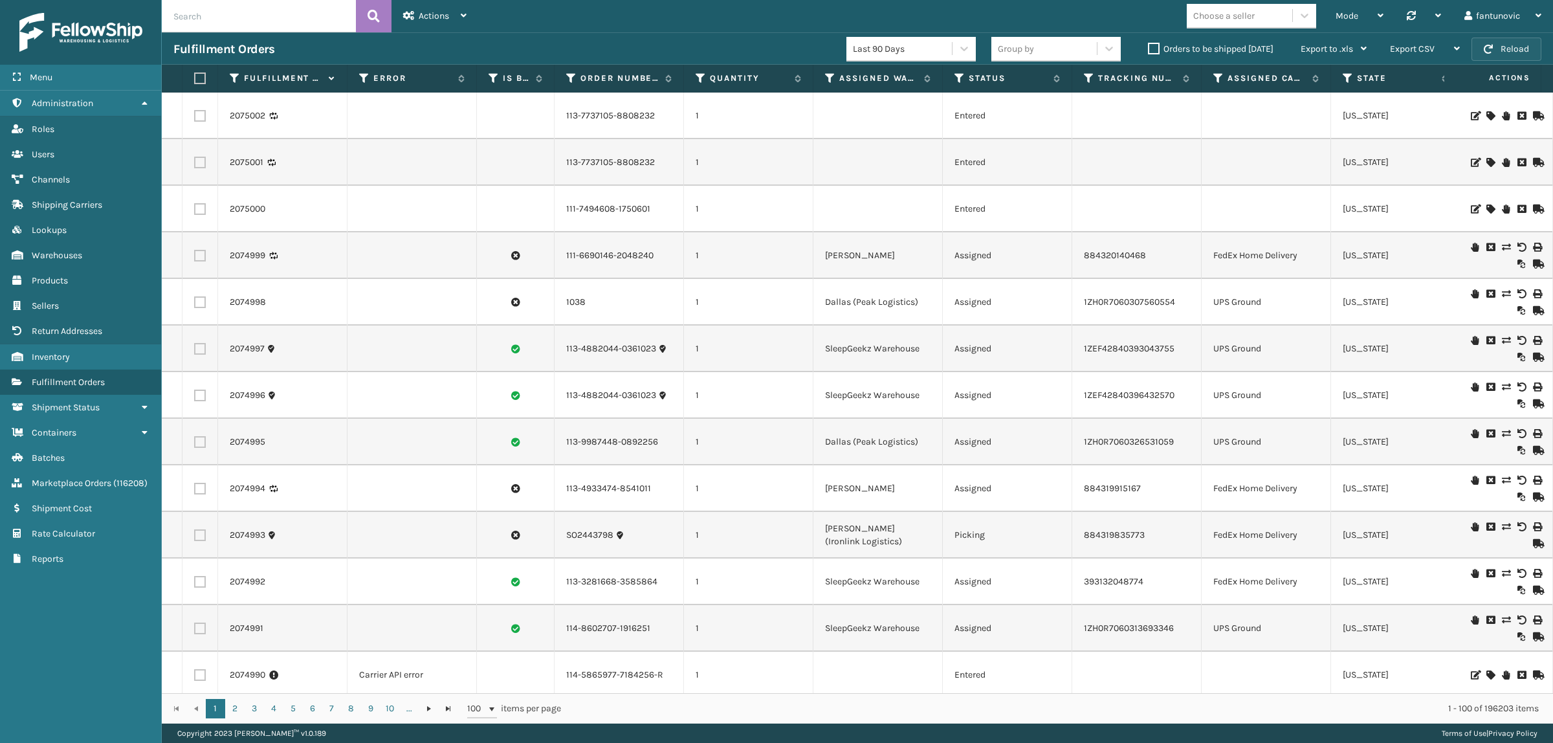
click at [1379, 50] on button "Reload" at bounding box center [1506, 49] width 70 height 23
click at [254, 249] on link "2074999" at bounding box center [248, 255] width 36 height 13
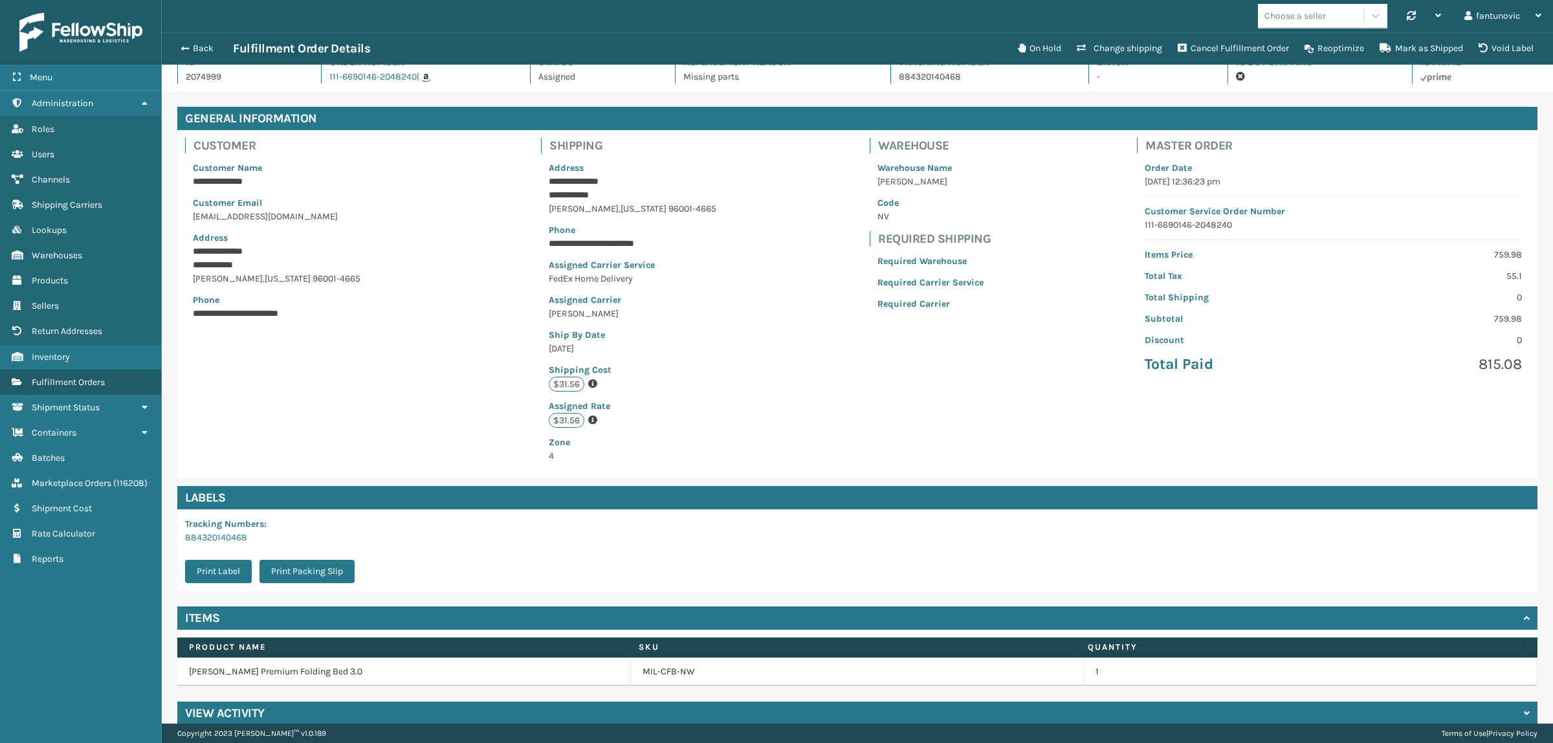
scroll to position [36, 0]
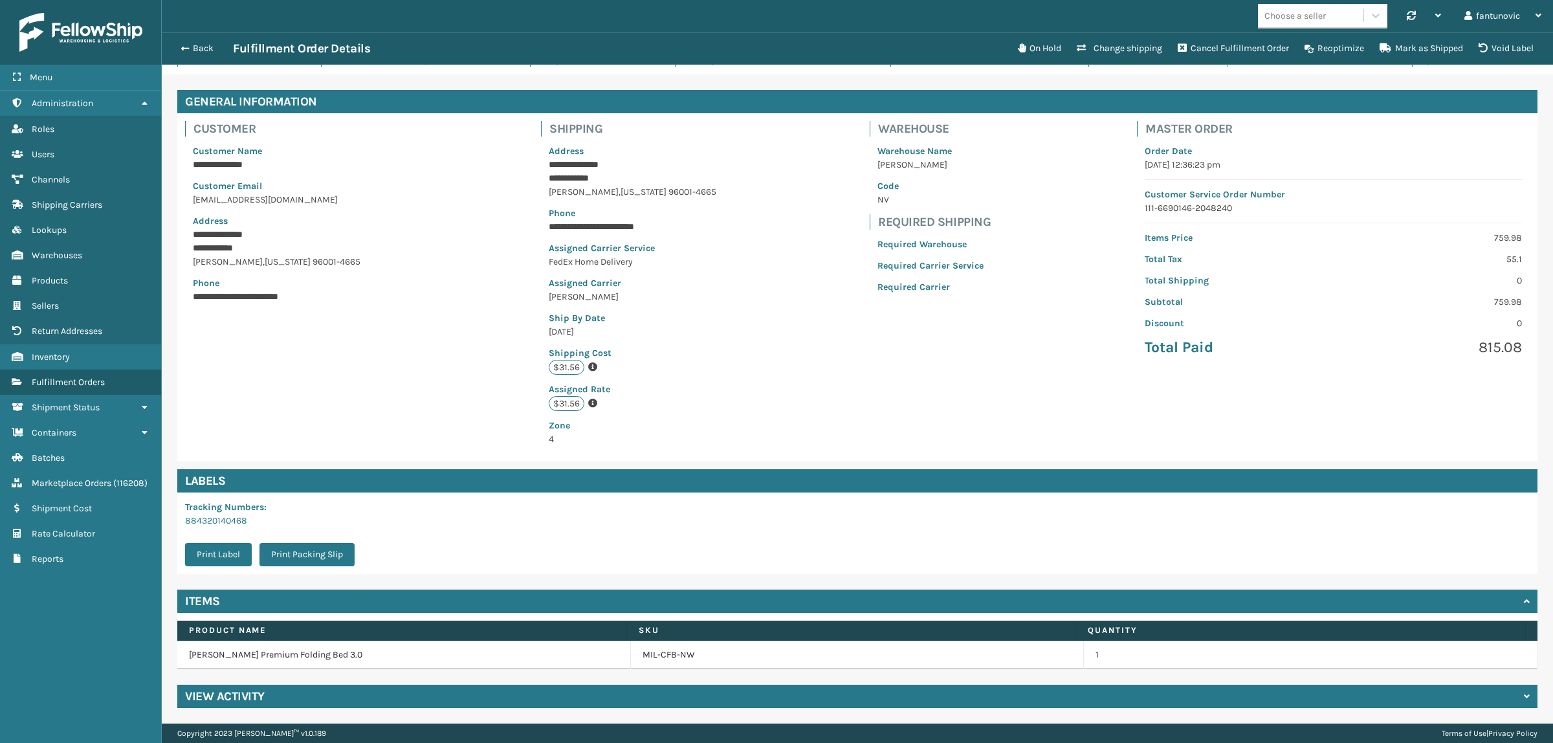
click at [428, 660] on div "**********" at bounding box center [857, 398] width 1391 height 649
click at [509, 660] on div "View Activity" at bounding box center [857, 696] width 1360 height 23
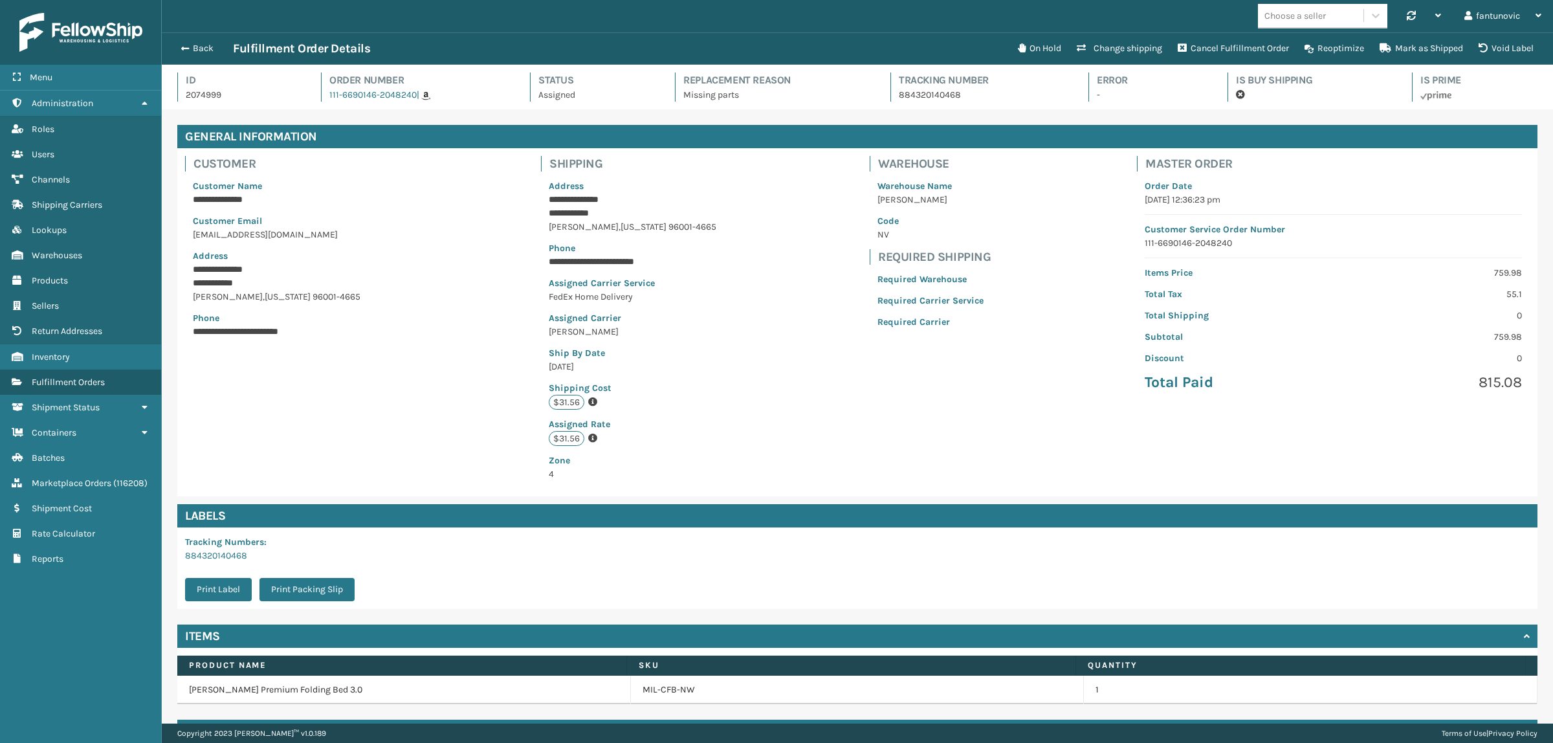
click at [211, 58] on div "Back Fulfillment Order Details On Hold Change shipping Cancel Fulfillment Order…" at bounding box center [857, 48] width 1391 height 32
click at [205, 52] on button "Back" at bounding box center [203, 49] width 60 height 12
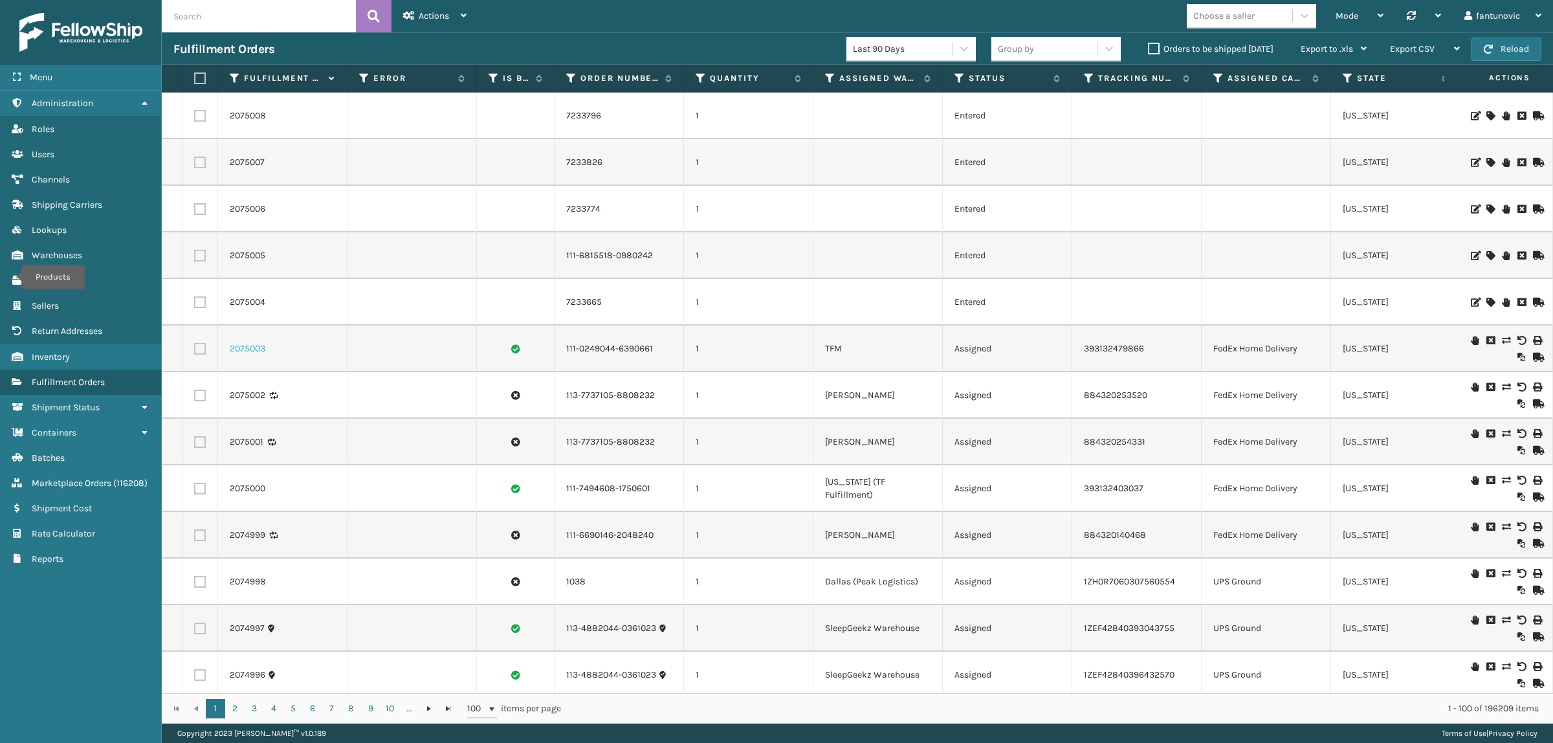
click at [250, 347] on link "2075003" at bounding box center [248, 348] width 36 height 13
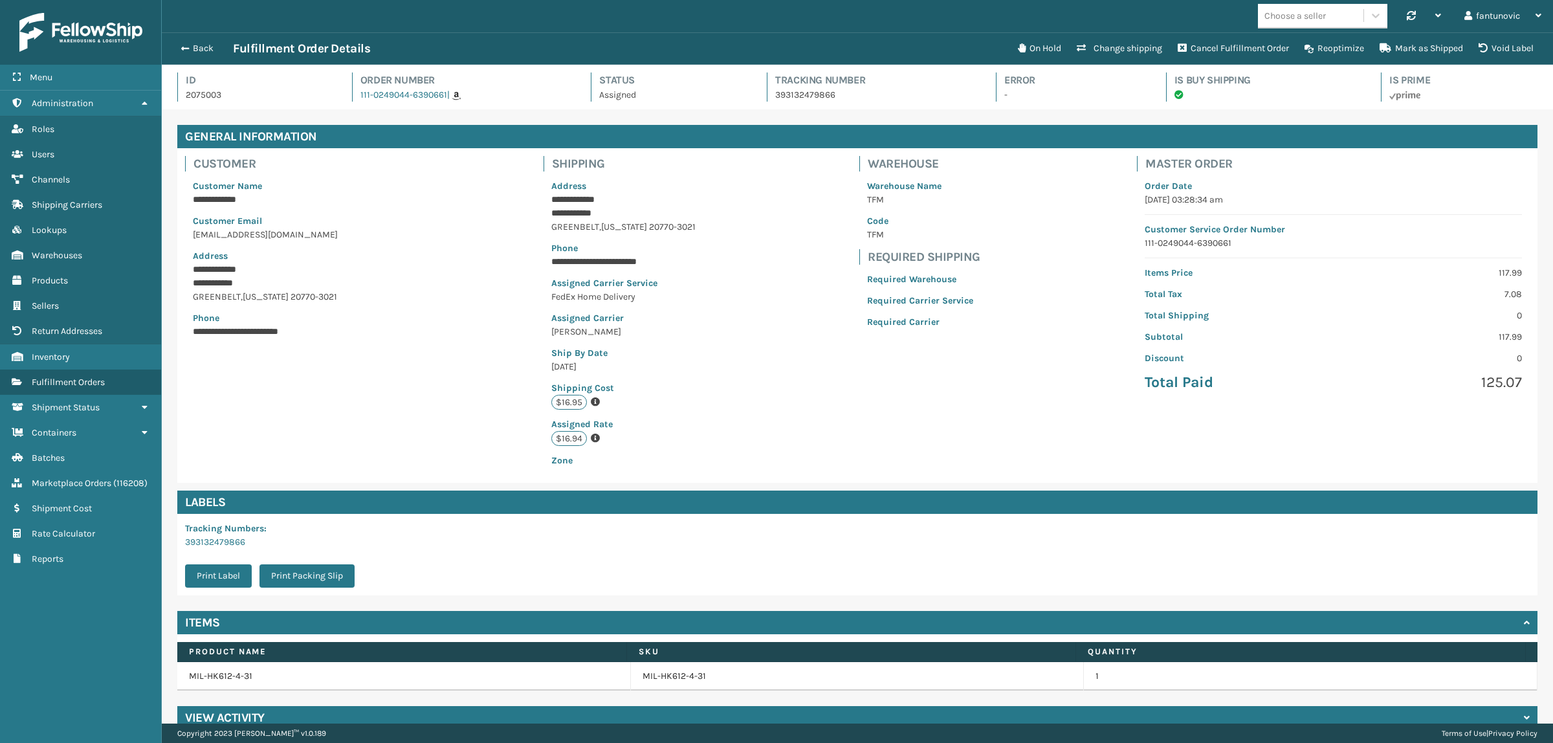
scroll to position [30, 1391]
click at [1117, 39] on button "Change shipping" at bounding box center [1119, 49] width 101 height 26
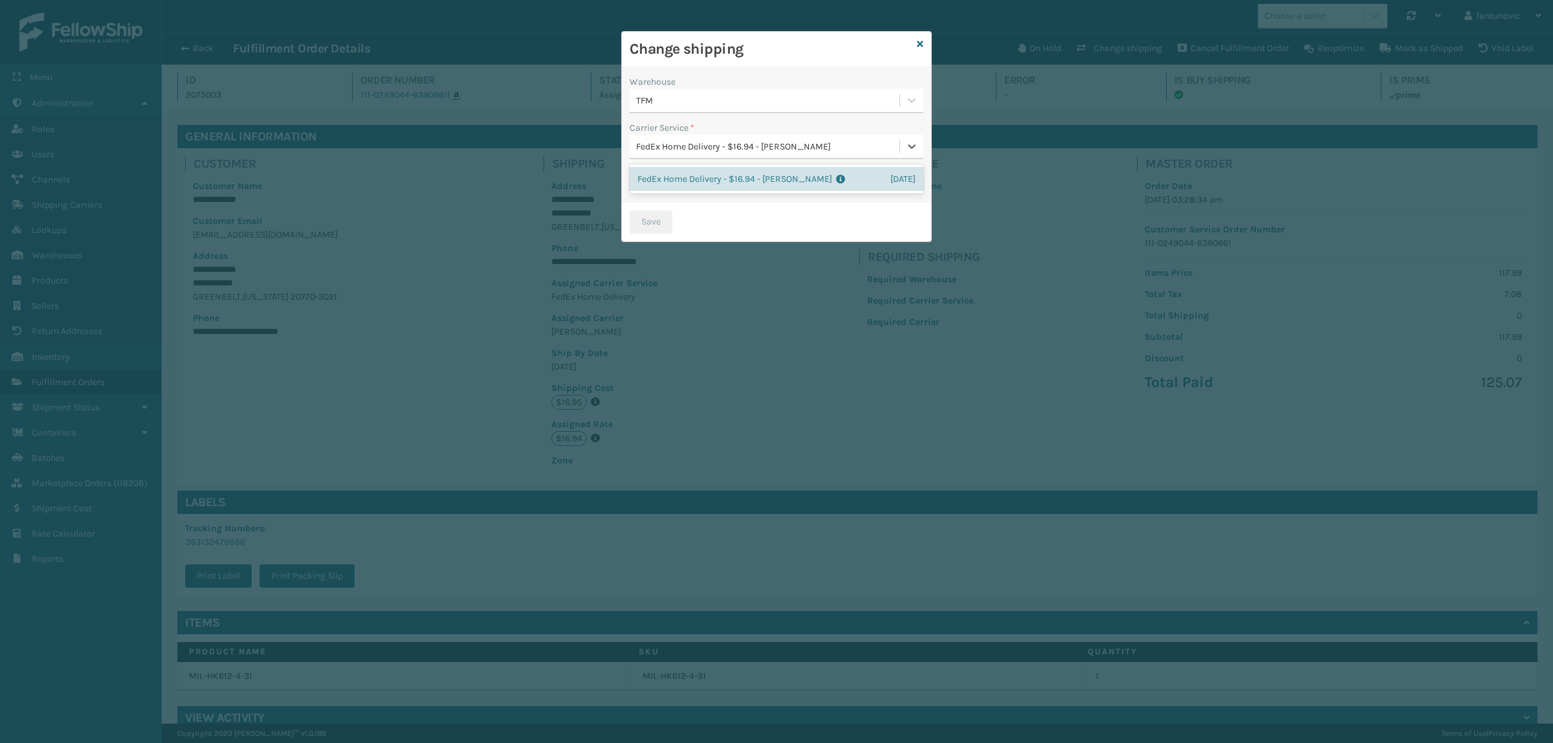
click at [774, 146] on div "FedEx Home Delivery - $16.94 - [PERSON_NAME]" at bounding box center [768, 147] width 265 height 14
click at [759, 91] on div "TFM" at bounding box center [765, 100] width 270 height 21
click at [719, 157] on div "SleepGeekz Warehouse 59" at bounding box center [777, 157] width 294 height 24
click at [719, 148] on div "Select..." at bounding box center [765, 146] width 270 height 21
click at [723, 109] on div "SleepGeekz Warehouse" at bounding box center [765, 100] width 270 height 21
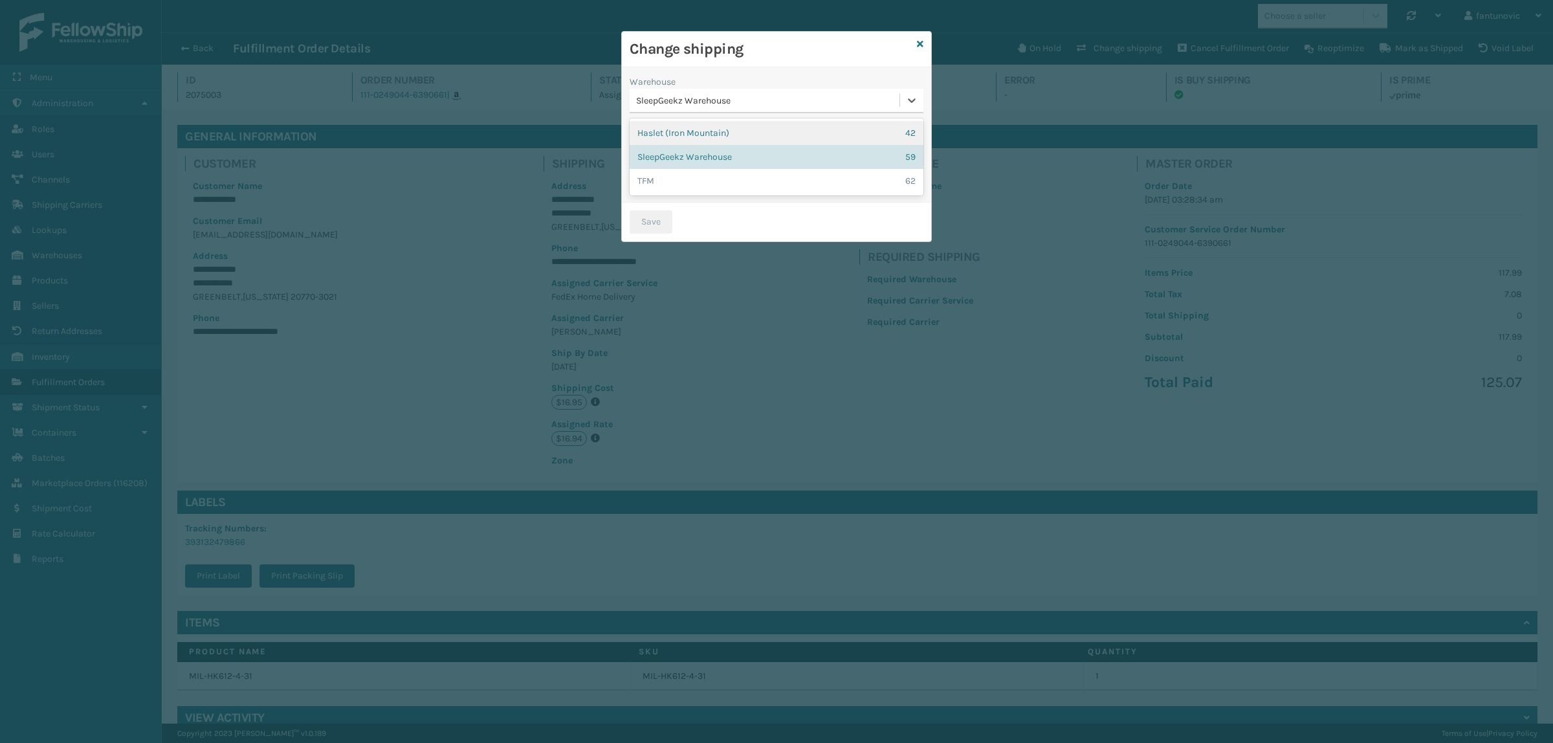
click at [699, 126] on div "Haslet (Iron Mountain) 42" at bounding box center [777, 133] width 294 height 24
click at [758, 150] on div "Select..." at bounding box center [765, 146] width 270 height 21
click at [767, 93] on div "Haslet (Iron Mountain)" at bounding box center [765, 100] width 270 height 21
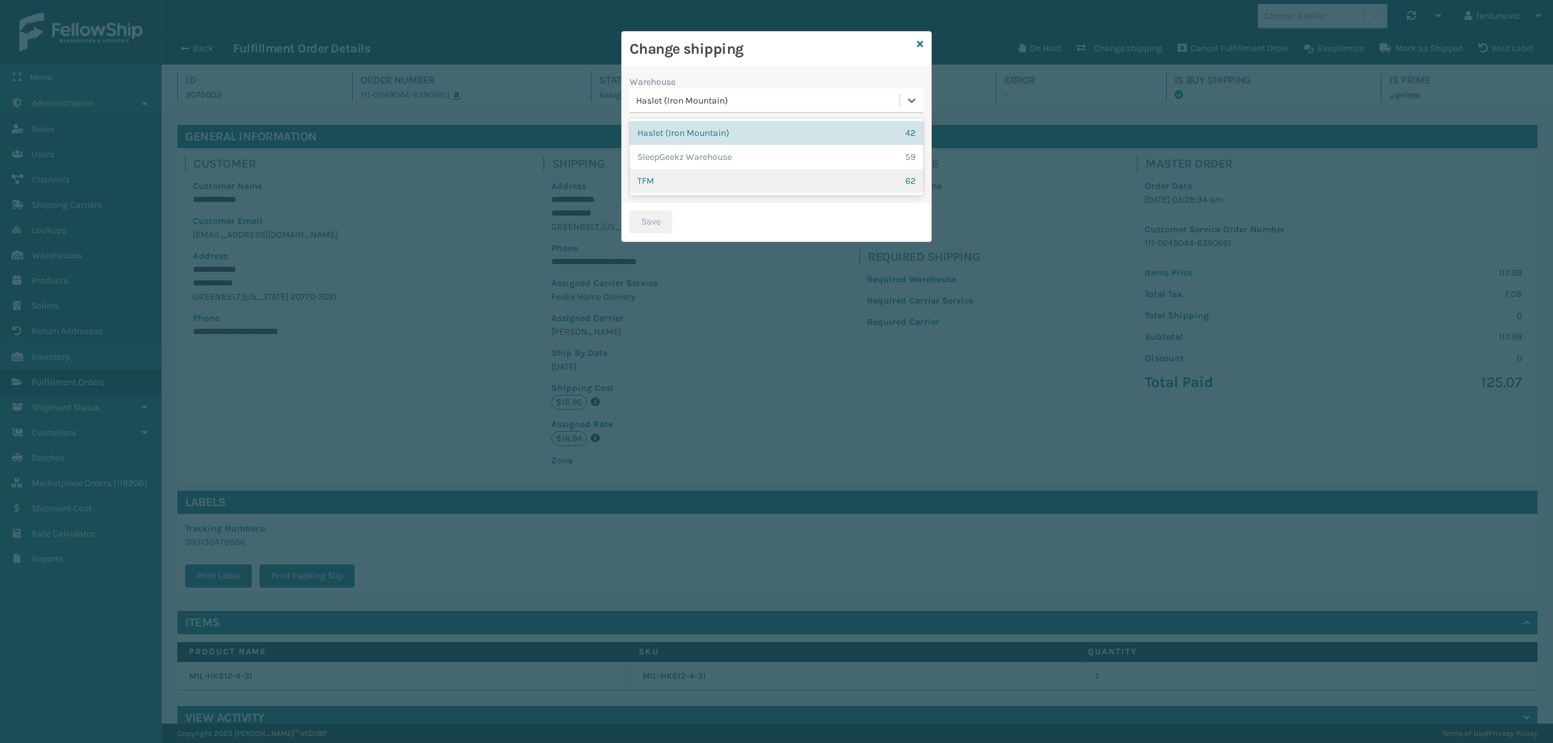
click at [870, 188] on div "TFM 62" at bounding box center [777, 181] width 294 height 24
drag, startPoint x: 923, startPoint y: 44, endPoint x: 864, endPoint y: 47, distance: 58.3
click at [923, 44] on icon at bounding box center [920, 43] width 6 height 9
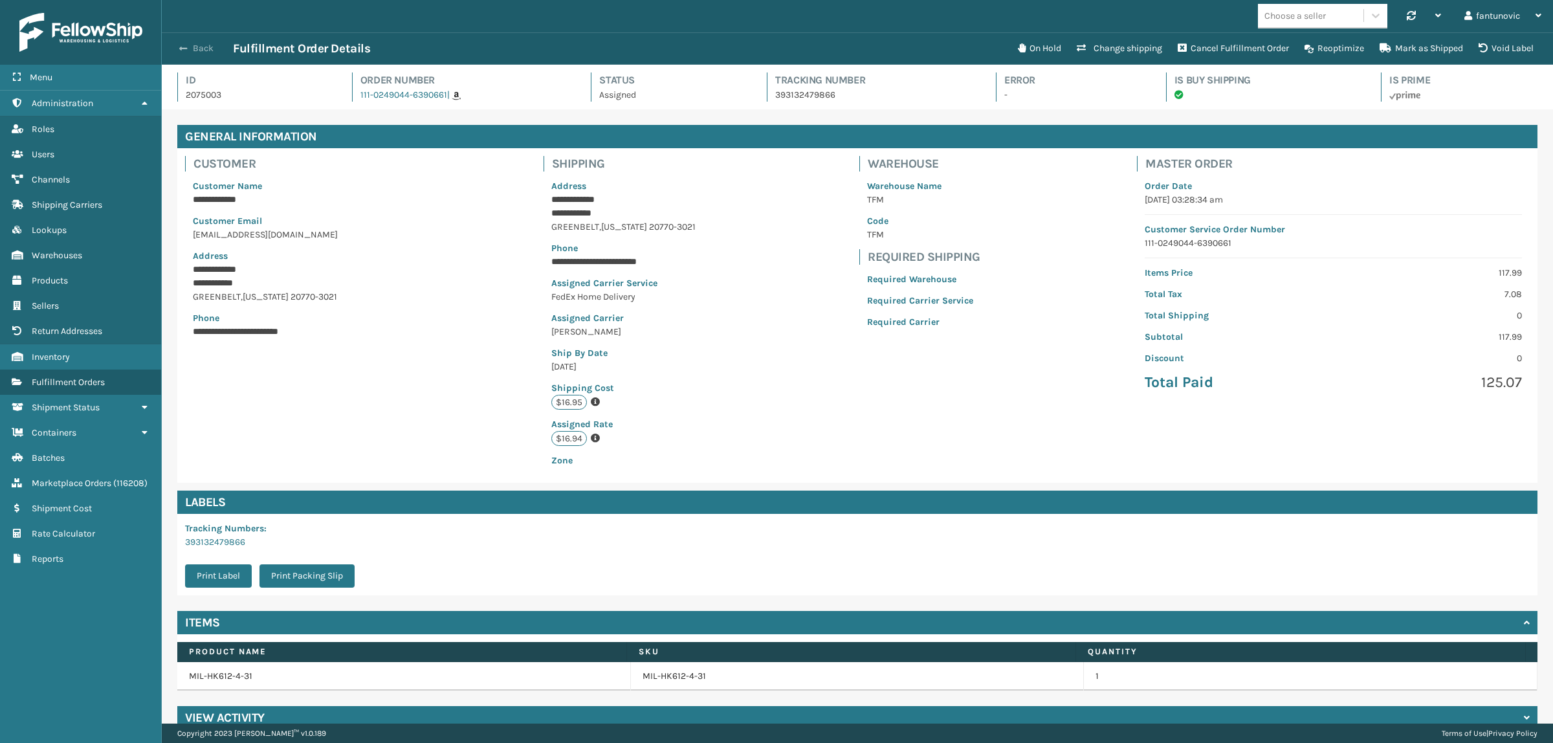
click at [208, 49] on button "Back" at bounding box center [203, 49] width 60 height 12
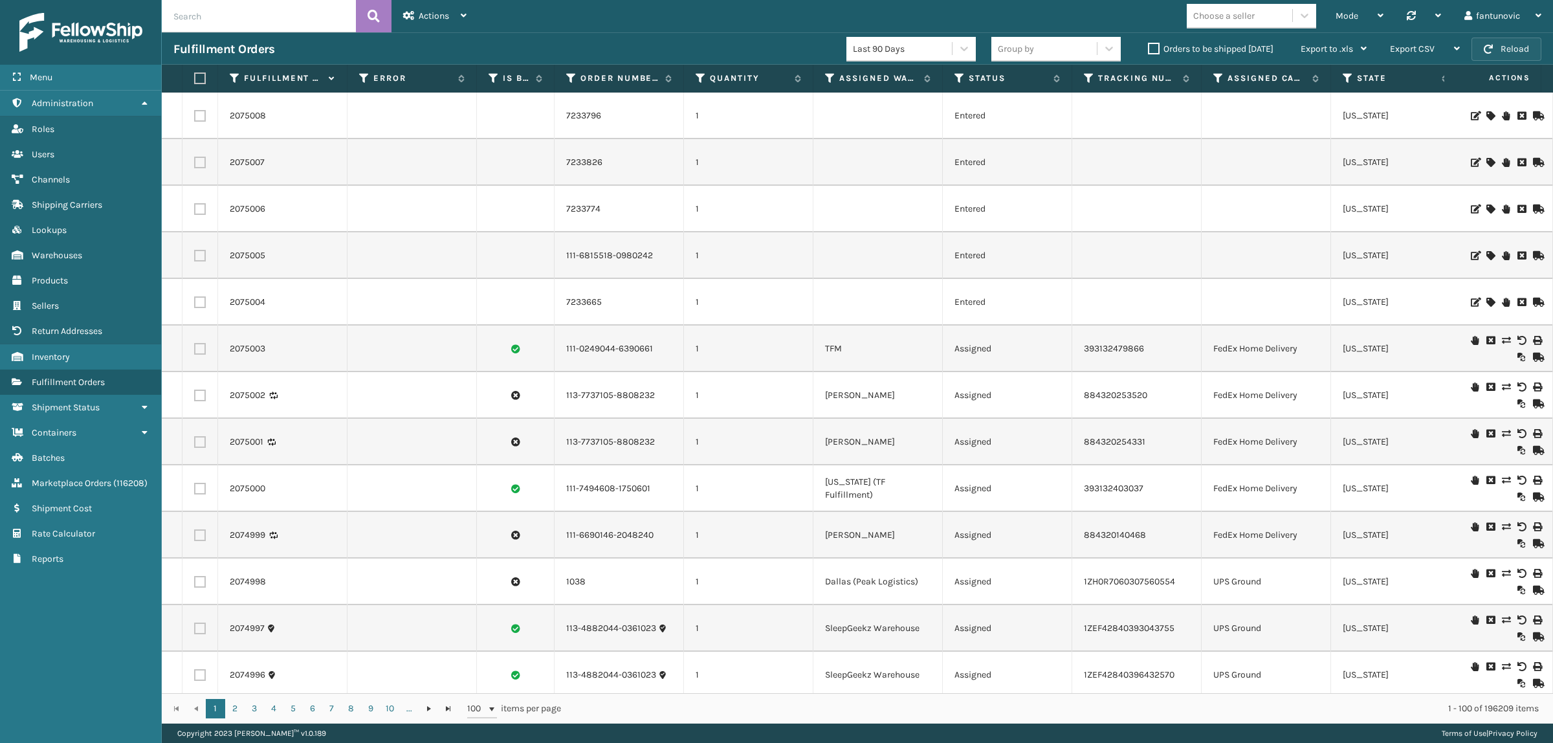
click at [1379, 58] on button "Reload" at bounding box center [1506, 49] width 70 height 23
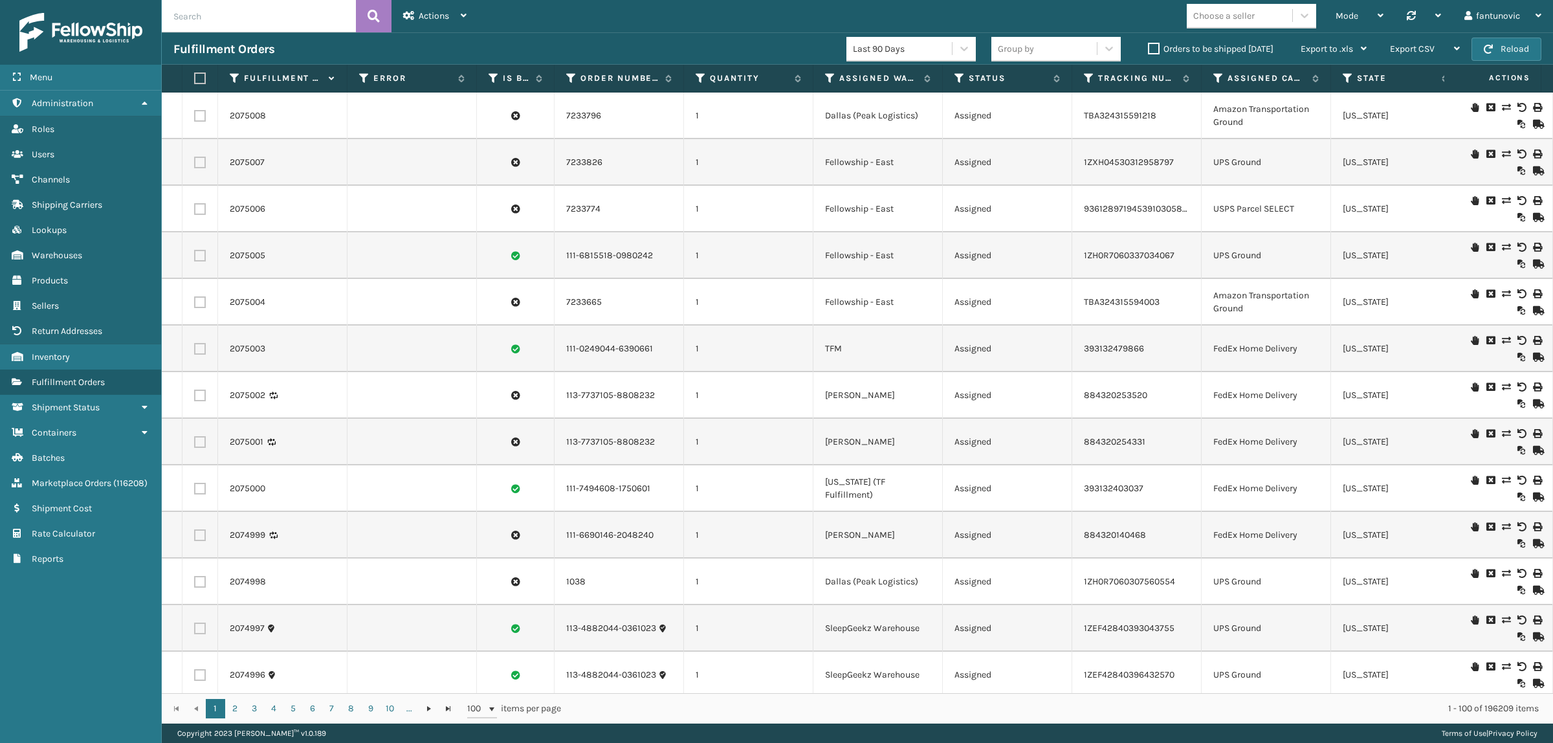
click at [1196, 50] on label "Orders to be shipped [DATE]" at bounding box center [1211, 48] width 126 height 11
click at [1148, 50] on input "Orders to be shipped [DATE]" at bounding box center [1148, 45] width 1 height 8
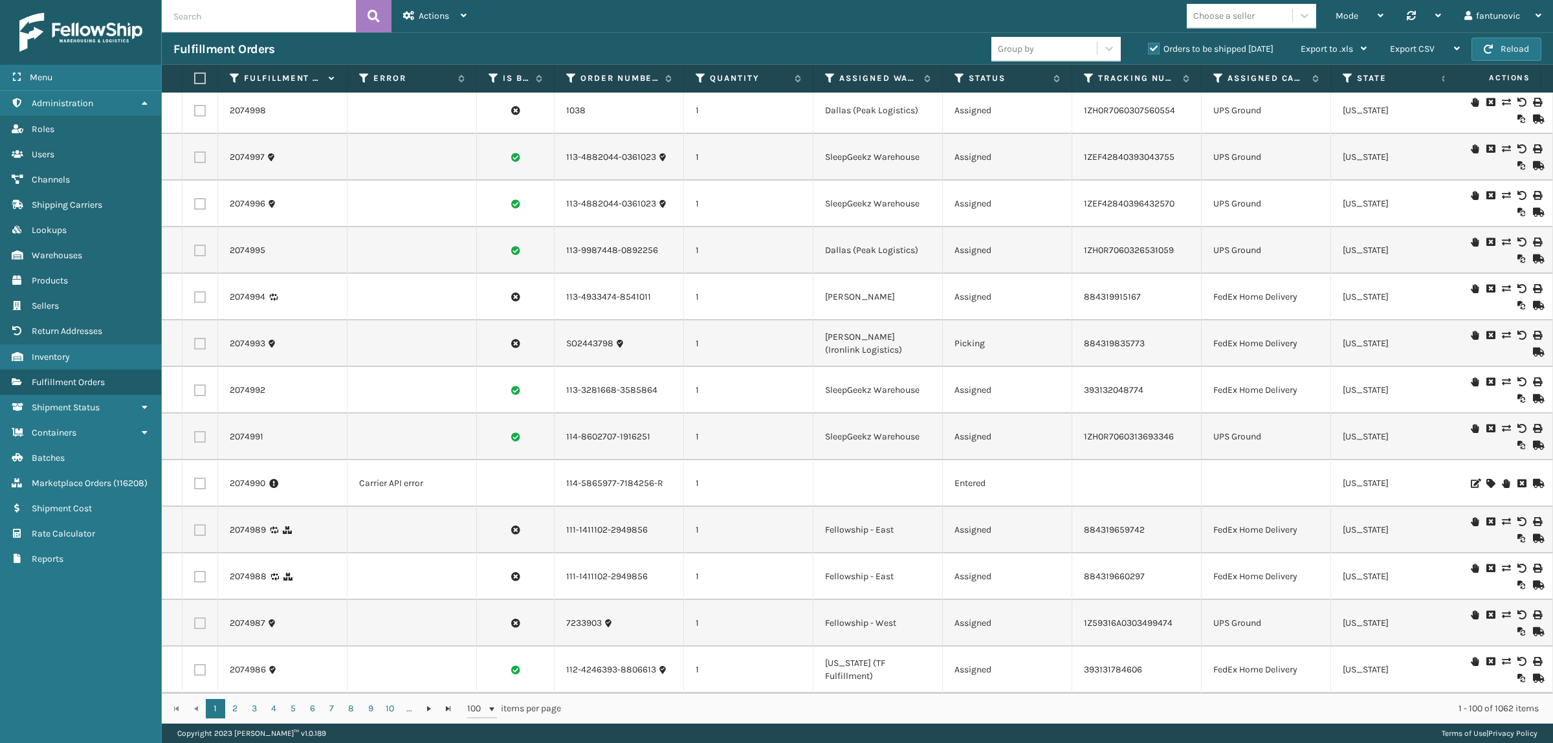
scroll to position [324, 0]
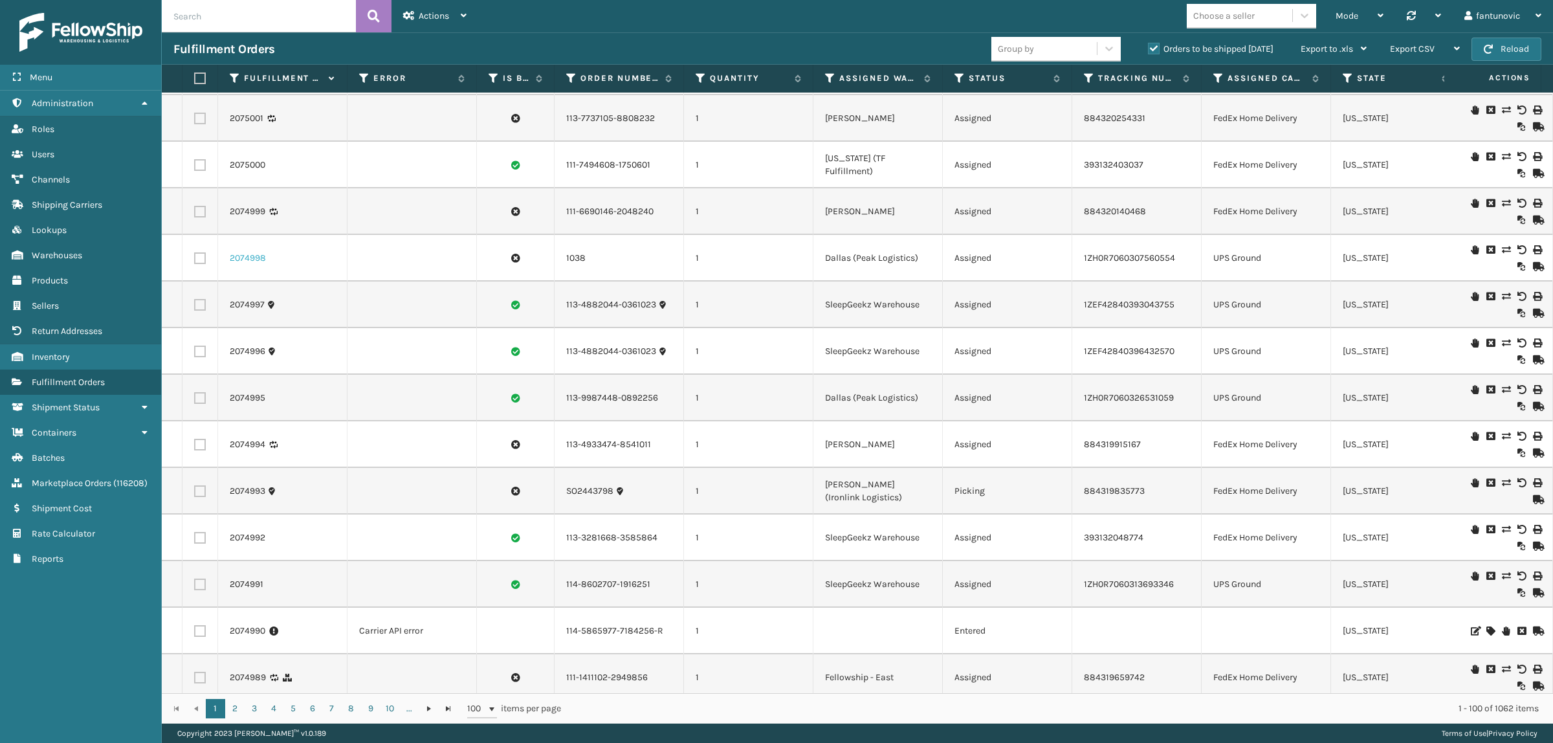
click at [256, 259] on link "2074998" at bounding box center [248, 258] width 36 height 13
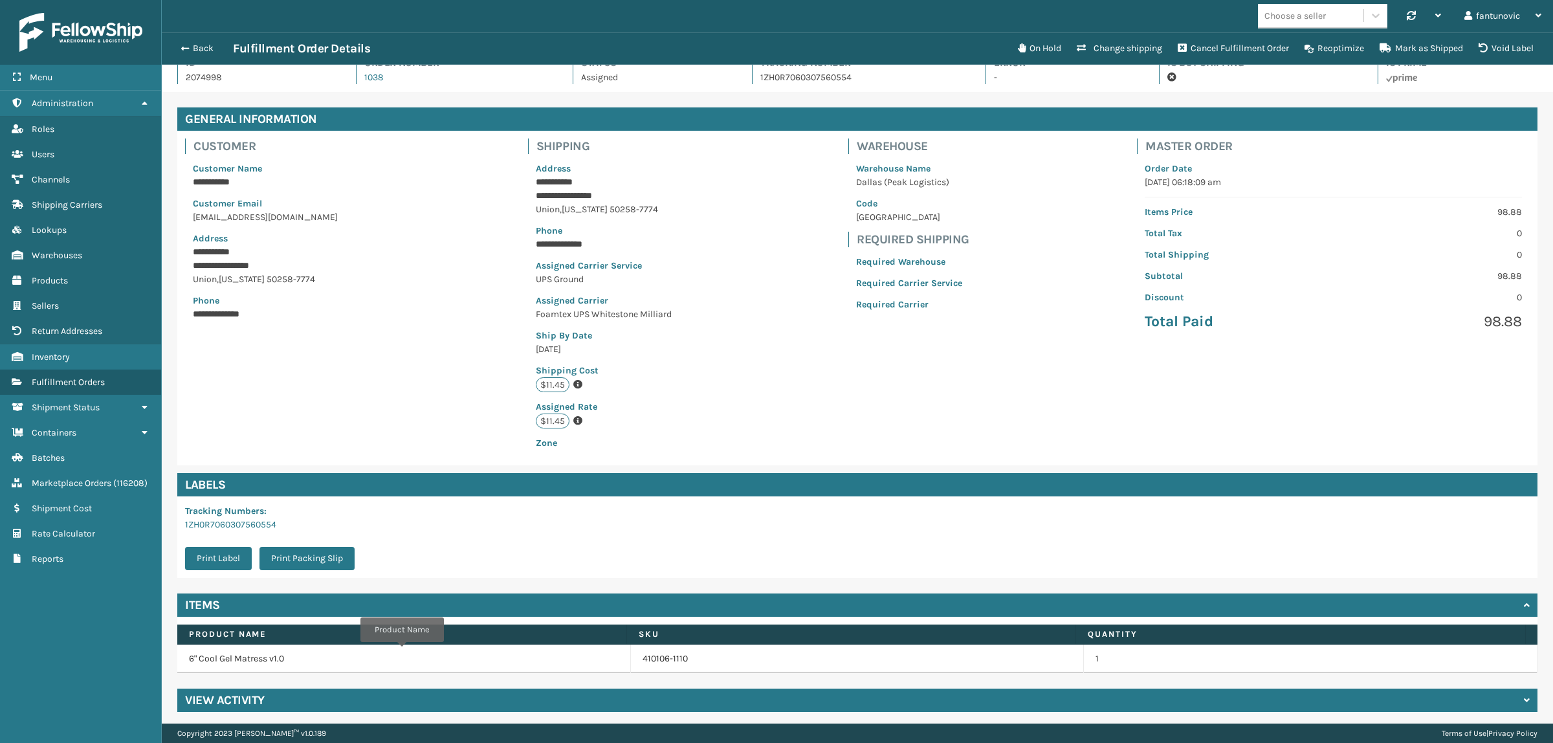
scroll to position [23, 0]
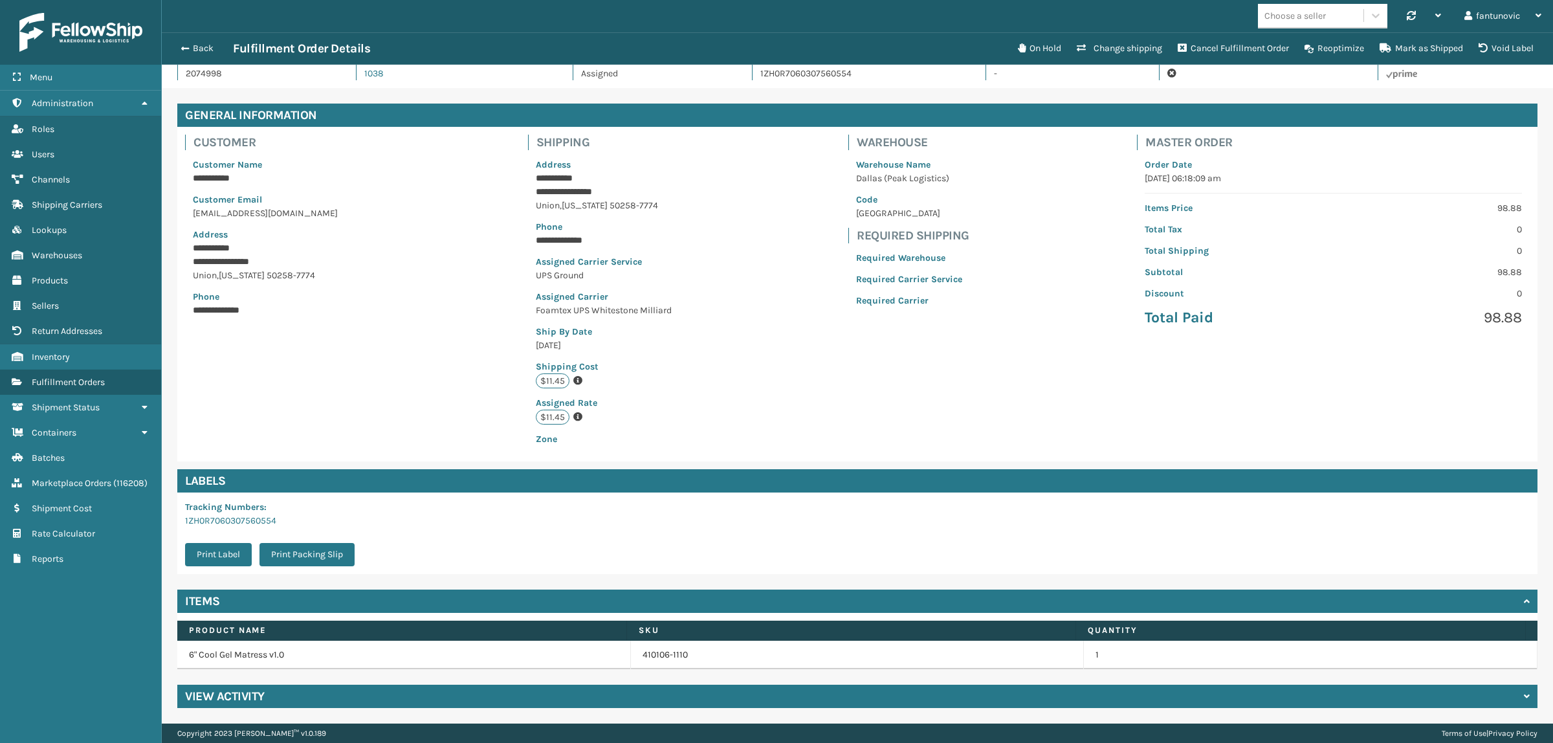
click at [764, 435] on div "**********" at bounding box center [857, 294] width 1360 height 335
click at [899, 386] on div "**********" at bounding box center [857, 294] width 1360 height 335
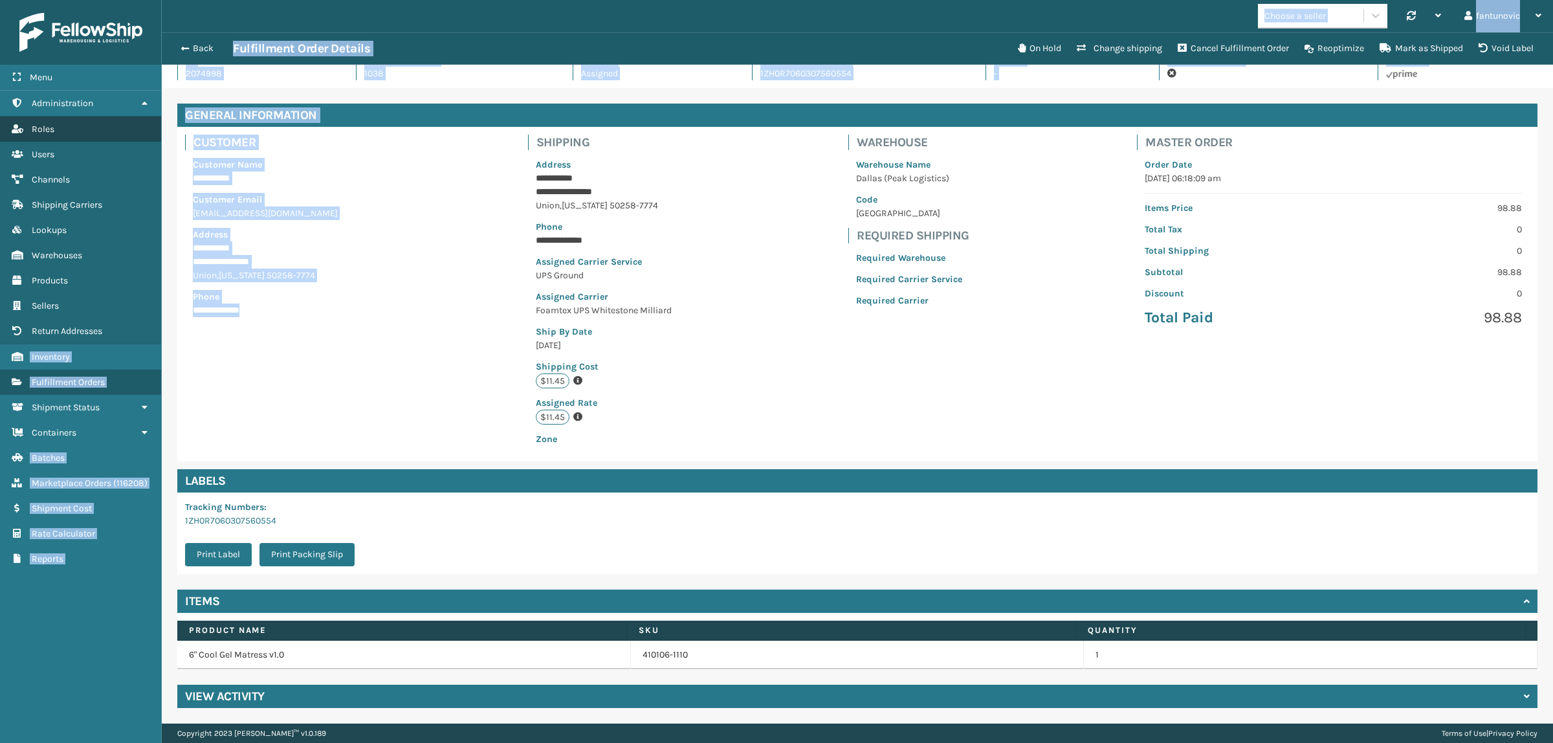
drag, startPoint x: 162, startPoint y: 272, endPoint x: 94, endPoint y: 123, distance: 163.6
click at [94, 0] on div "**********" at bounding box center [776, 0] width 1553 height 0
click at [437, 222] on div "**********" at bounding box center [857, 294] width 1360 height 335
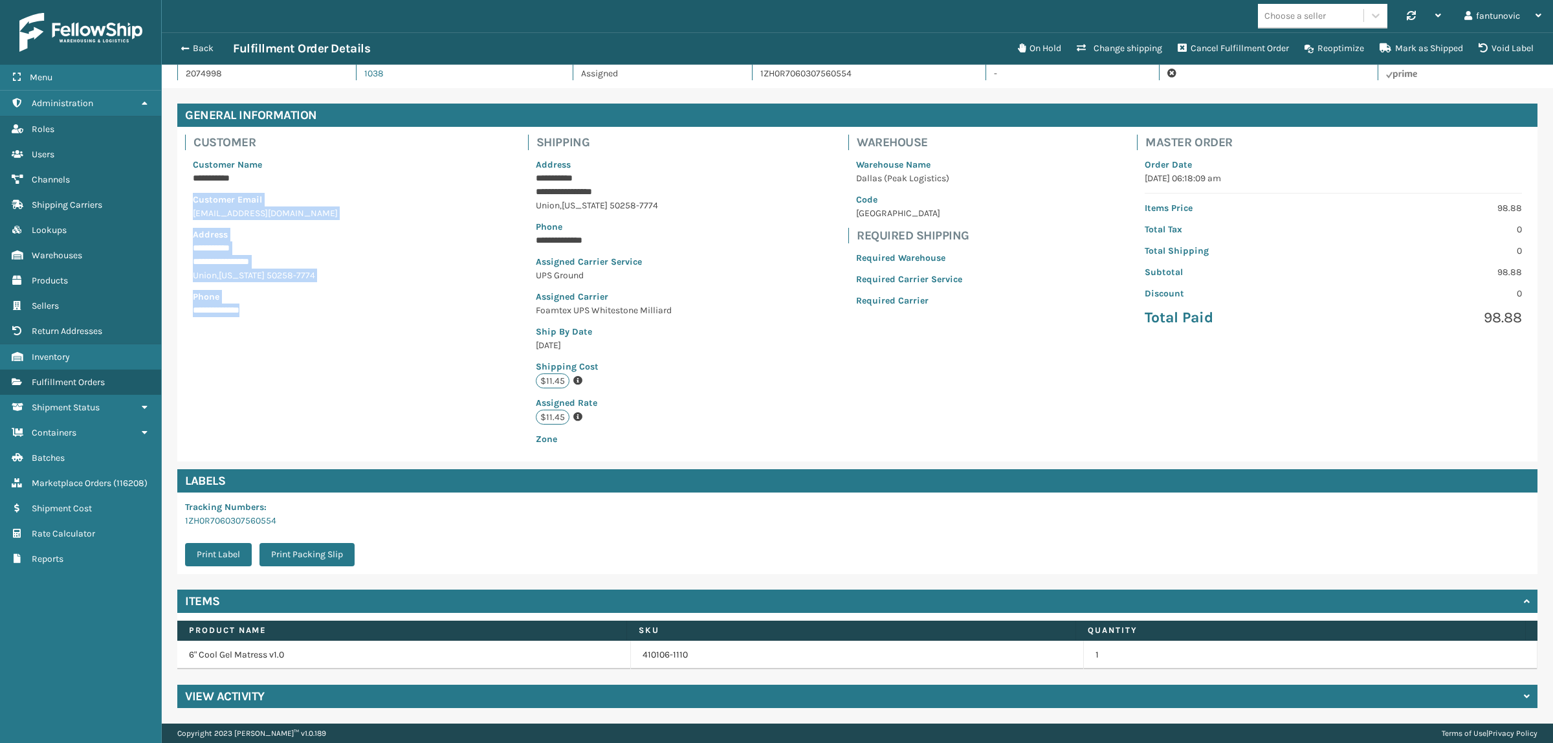
drag, startPoint x: 246, startPoint y: 279, endPoint x: 179, endPoint y: 191, distance: 110.8
click at [179, 191] on div "**********" at bounding box center [273, 230] width 192 height 206
click at [302, 228] on p "Address" at bounding box center [273, 235] width 160 height 14
click at [848, 281] on div "Required Warehouse Required Carrier Service Required Carrier" at bounding box center [909, 279] width 122 height 72
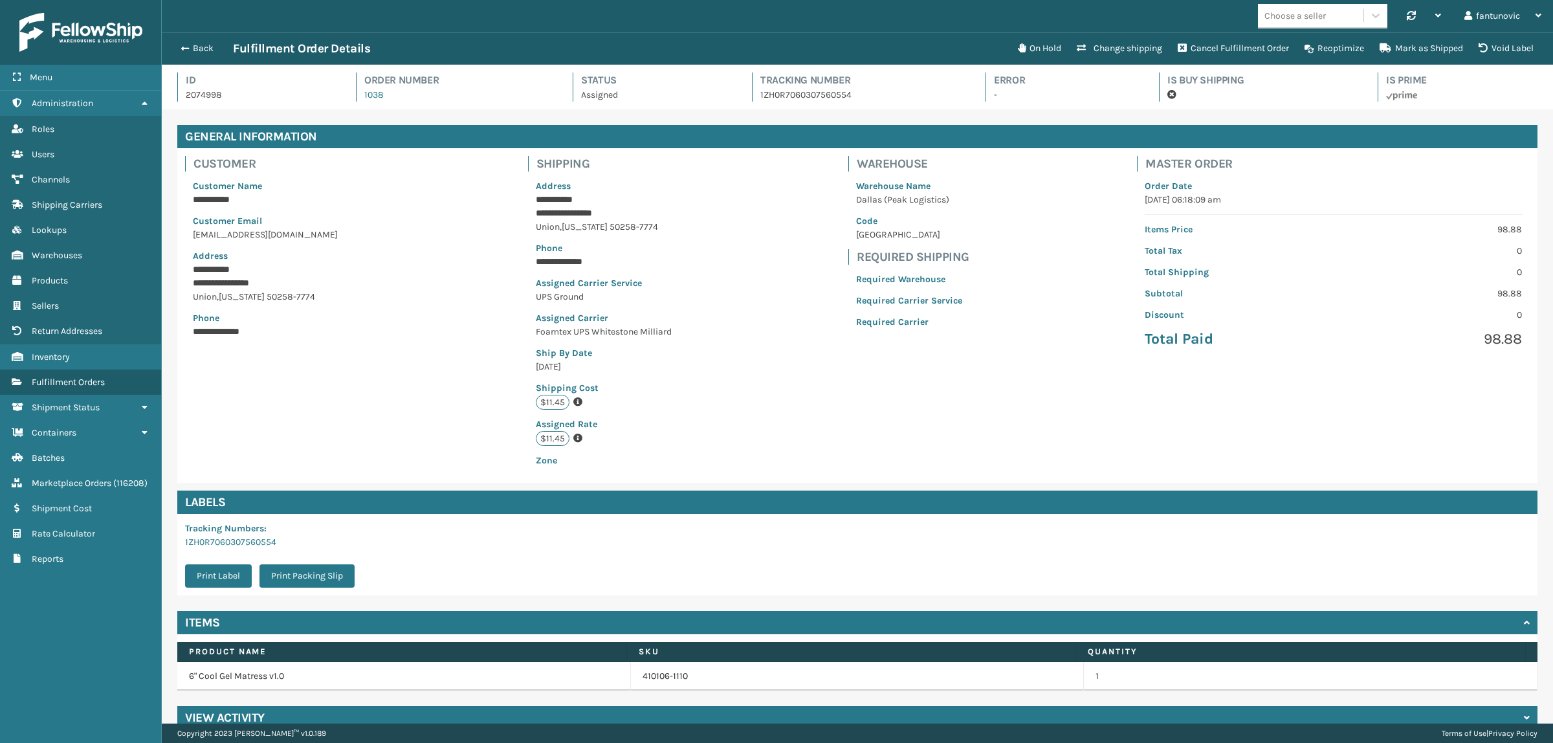
click at [793, 303] on div "**********" at bounding box center [857, 315] width 1360 height 335
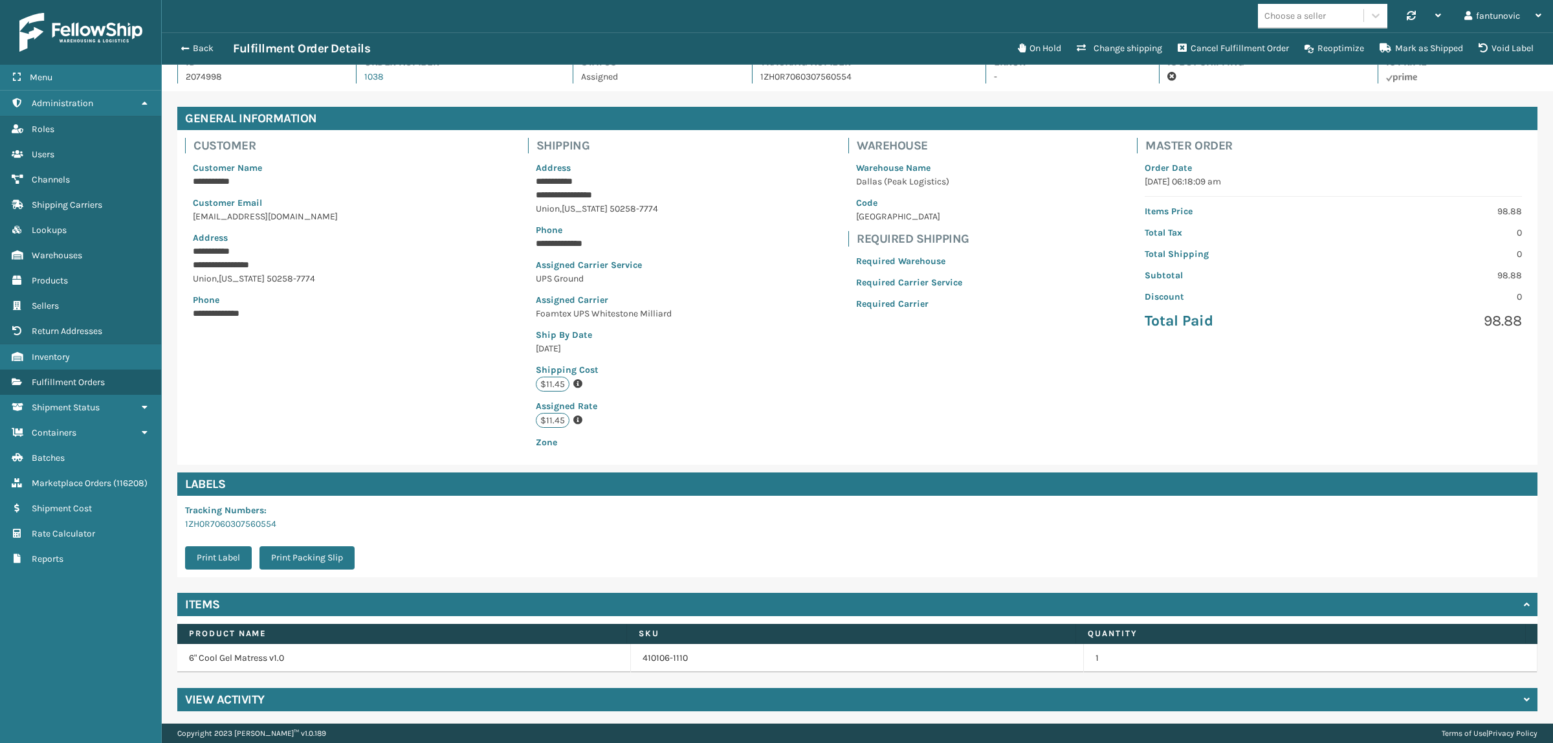
scroll to position [23, 0]
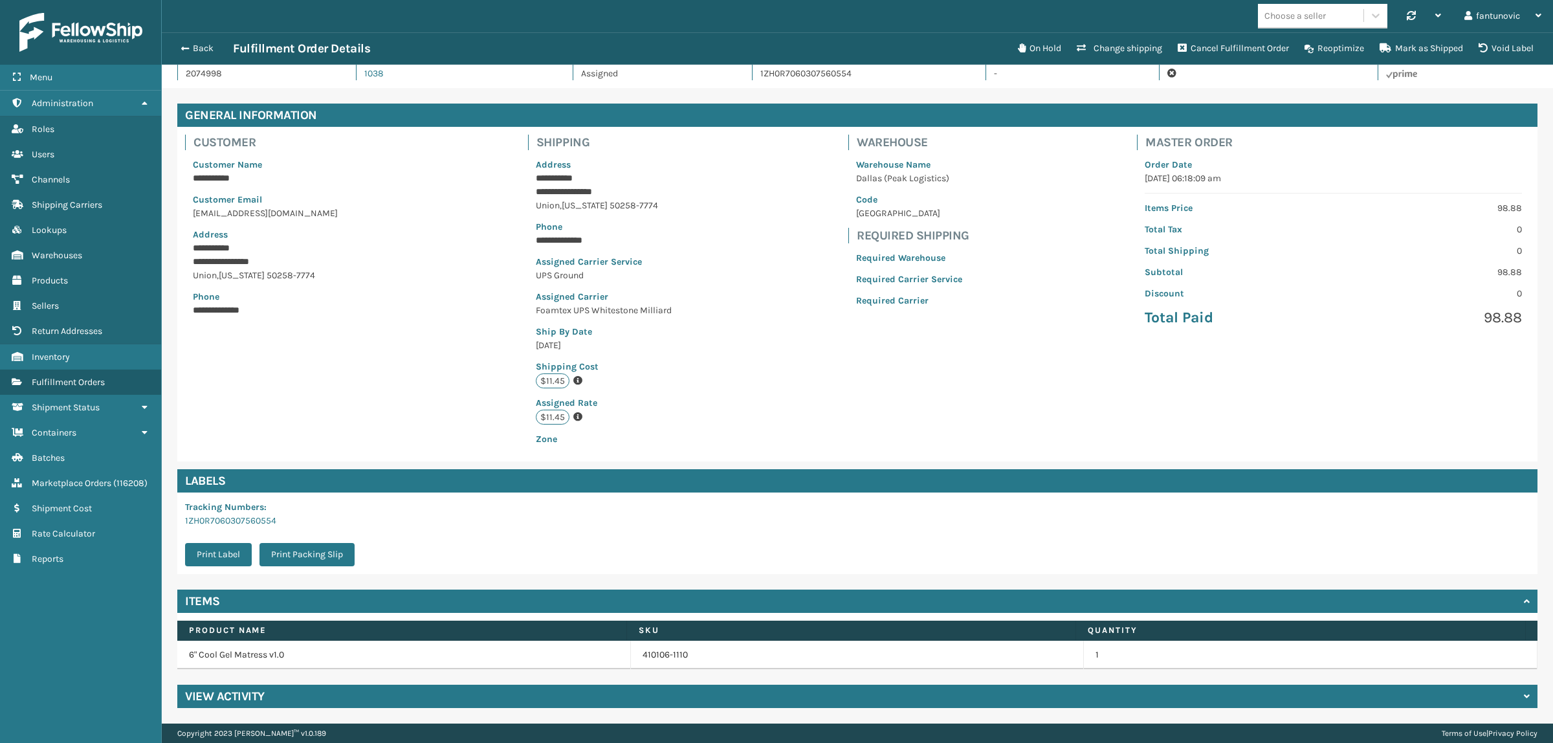
click at [524, 660] on div "View Activity" at bounding box center [857, 696] width 1360 height 23
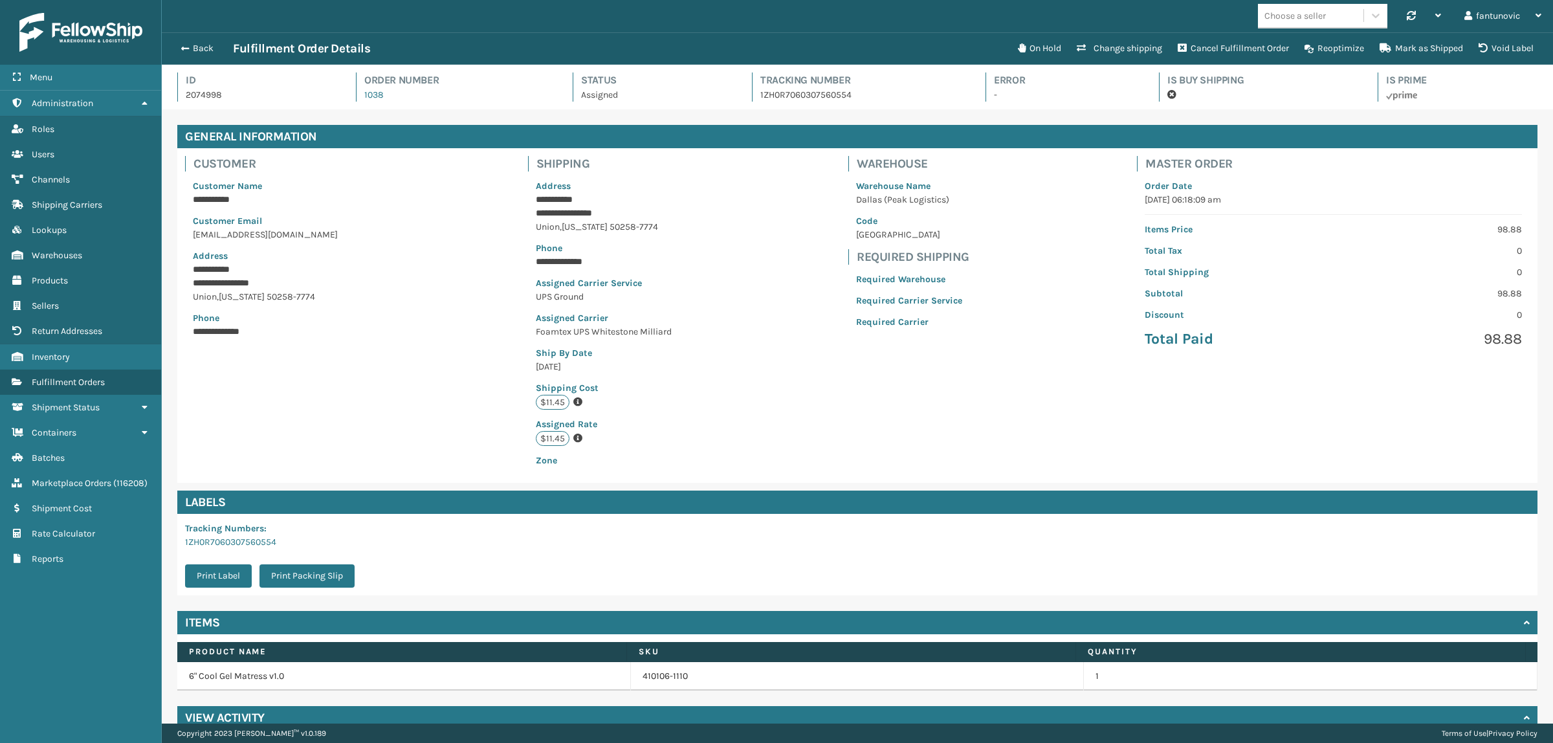
click at [609, 327] on p "Foamtex UPS Whitestone Milliard" at bounding box center [605, 332] width 138 height 14
click at [499, 327] on div "**********" at bounding box center [857, 315] width 1360 height 335
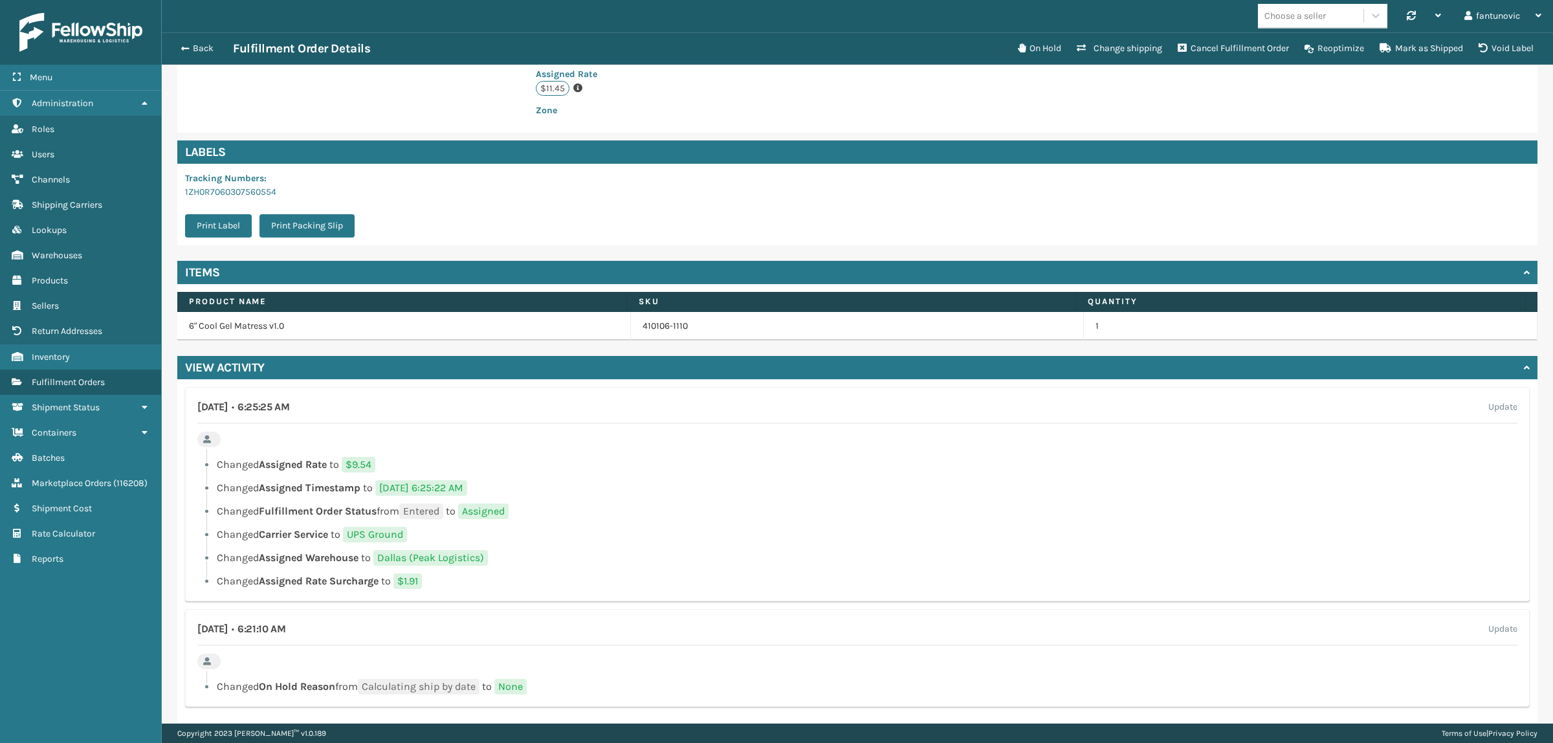
scroll to position [364, 0]
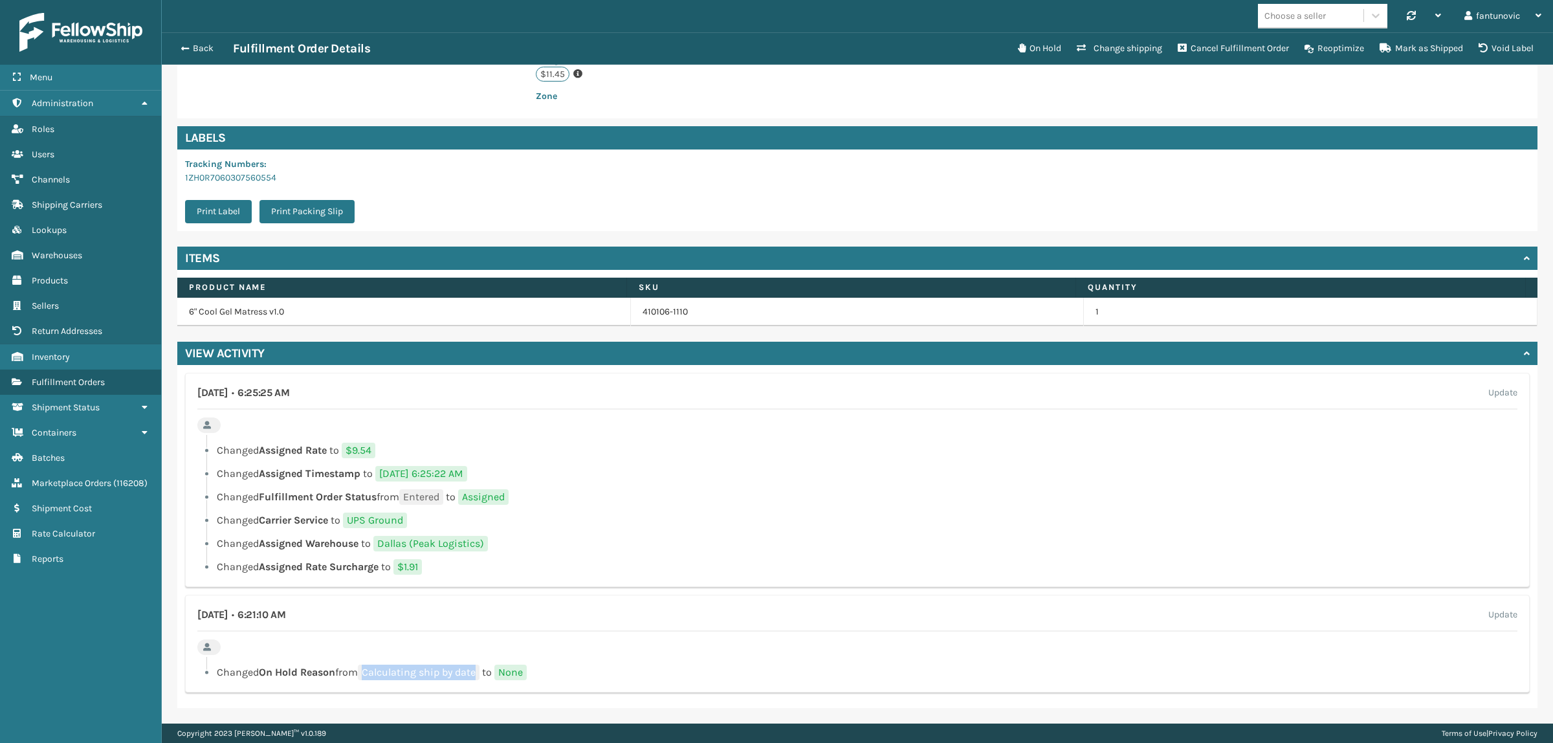
drag, startPoint x: 371, startPoint y: 668, endPoint x: 485, endPoint y: 668, distance: 114.5
click at [479, 660] on span "Calculating ship by date" at bounding box center [419, 672] width 122 height 16
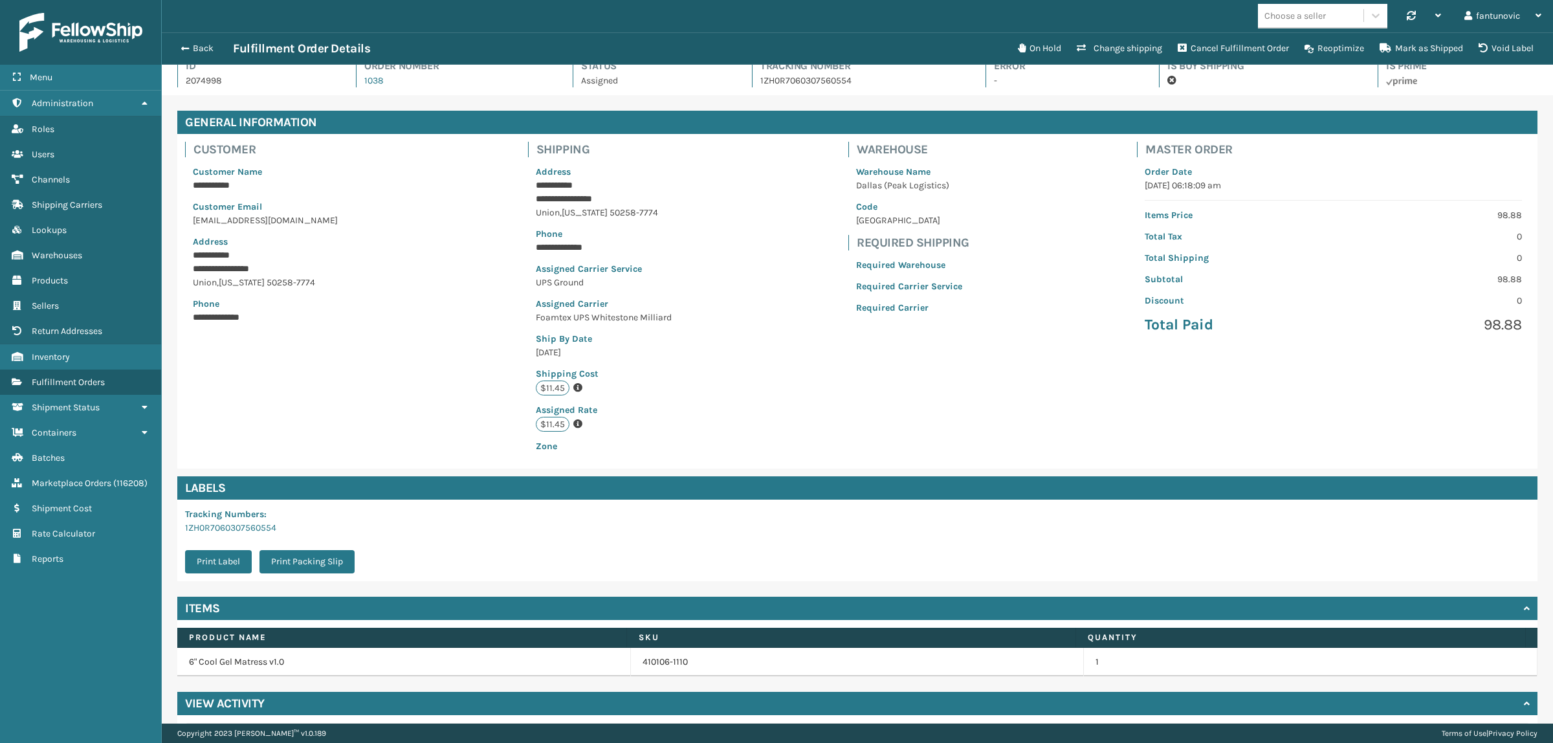
scroll to position [0, 0]
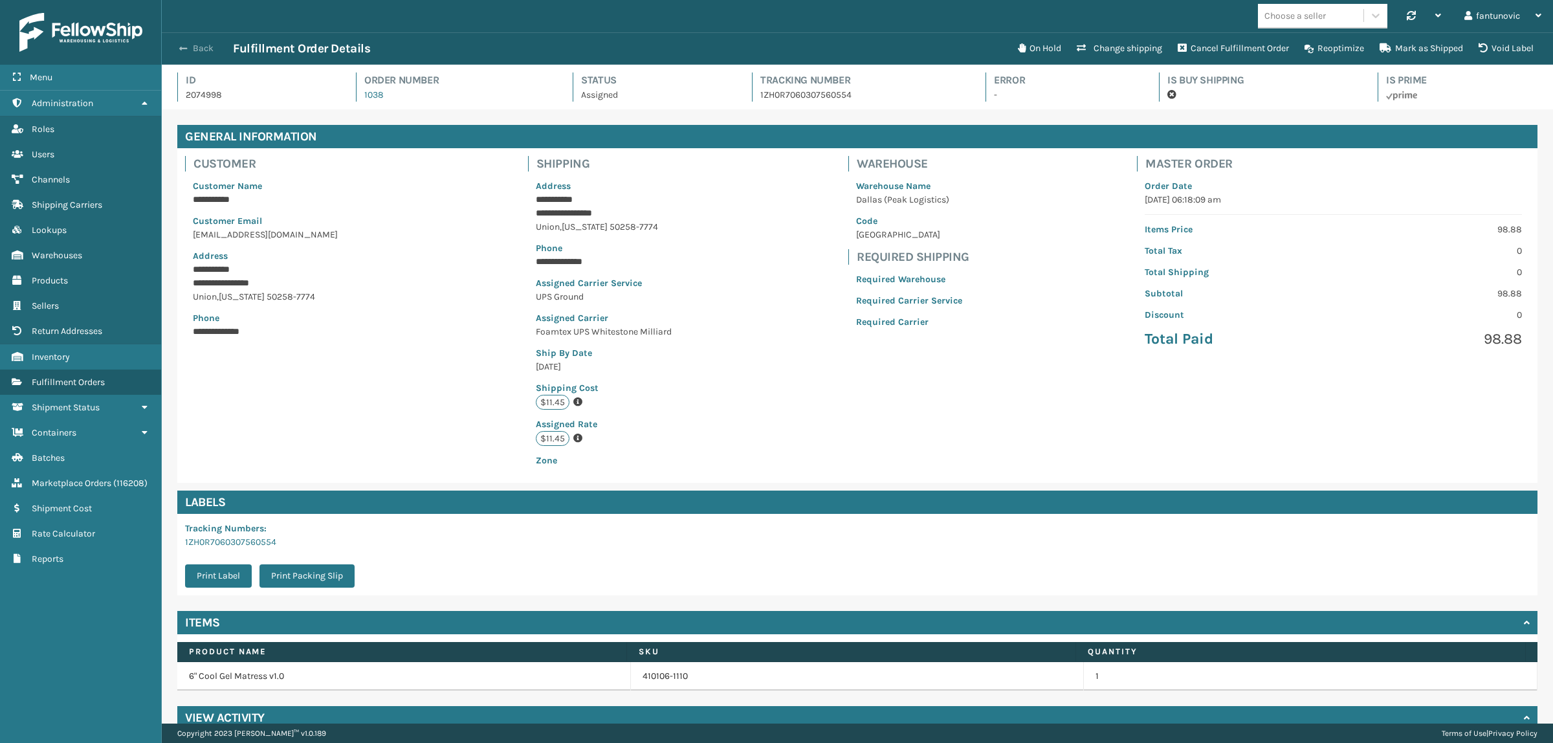
click at [196, 44] on button "Back" at bounding box center [203, 49] width 60 height 12
